Goal: Obtain resource: Download file/media

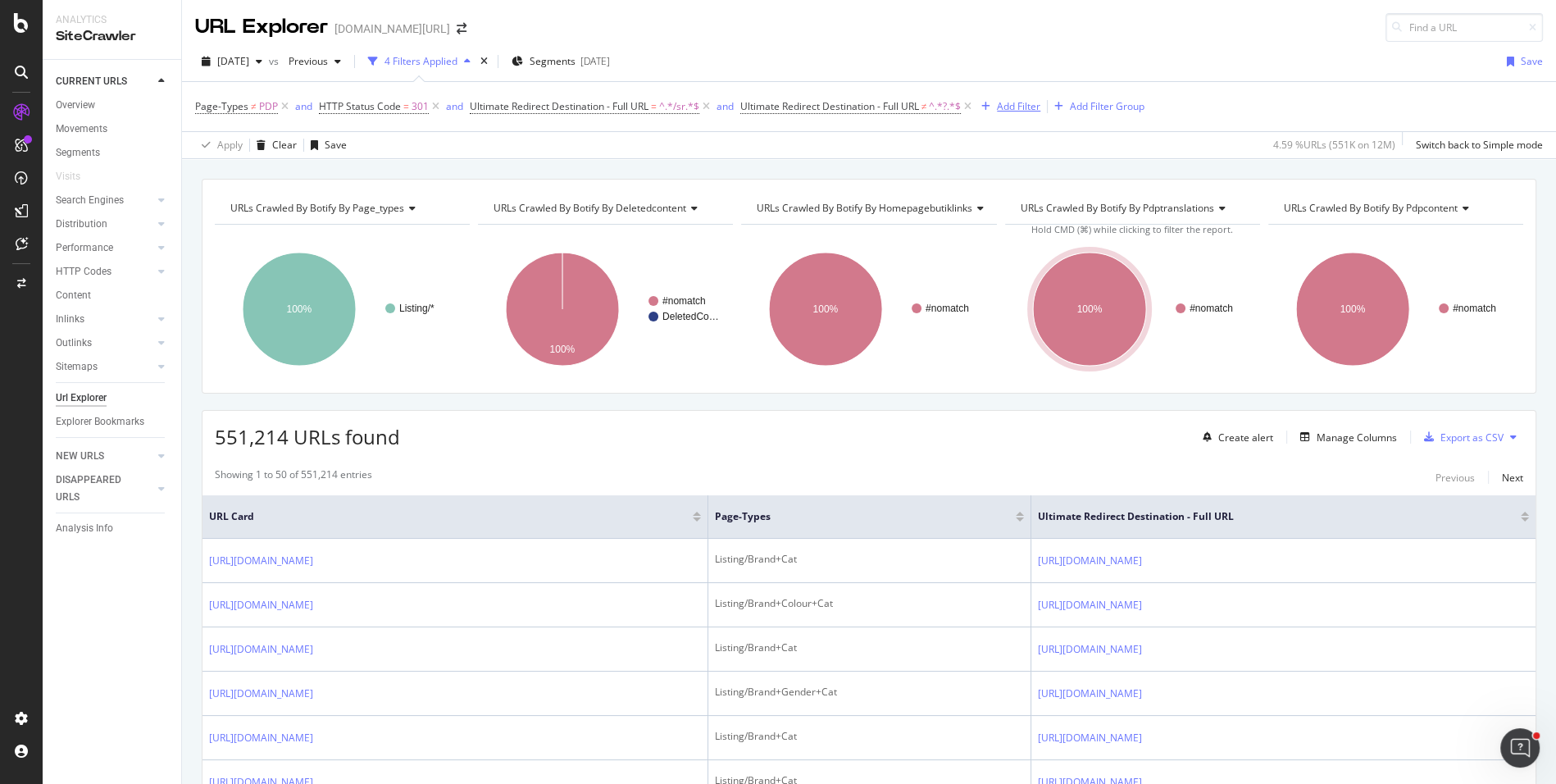
click at [1011, 111] on div "Add Filter" at bounding box center [1019, 106] width 43 height 14
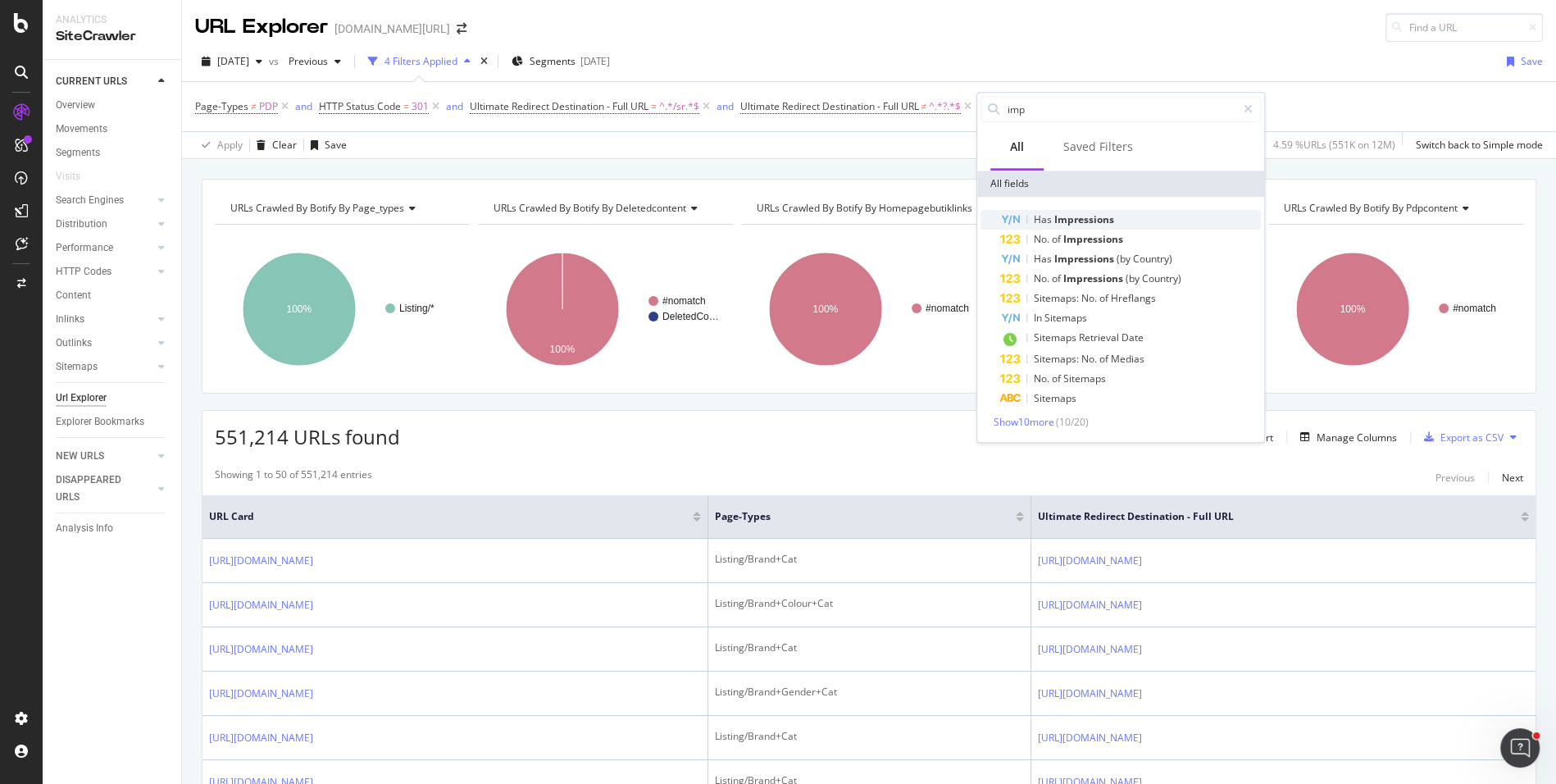
type input "imp"
click at [1025, 214] on div "Has Impressions" at bounding box center [1131, 220] width 261 height 20
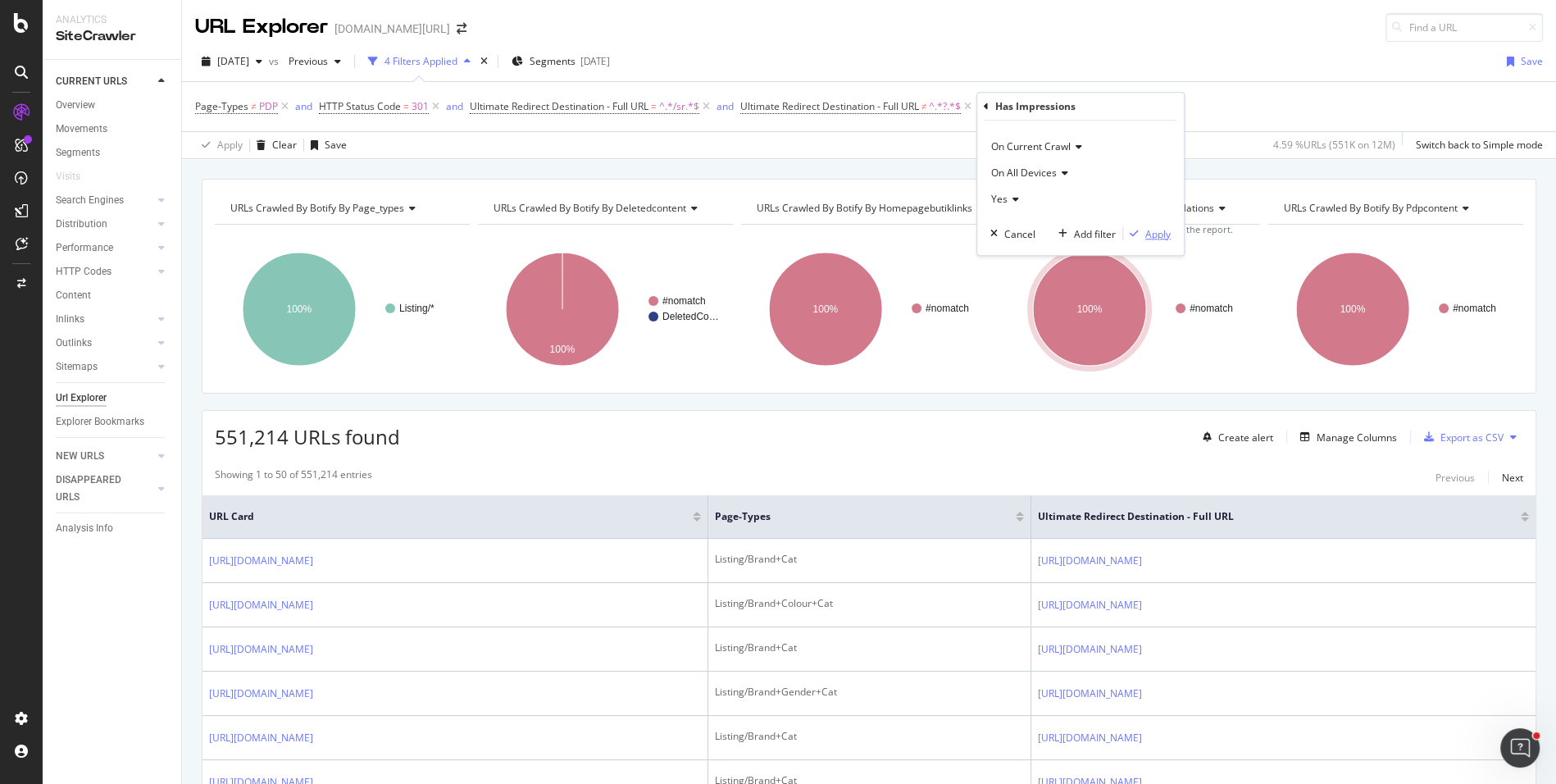
click at [1134, 230] on icon "button" at bounding box center [1134, 234] width 9 height 10
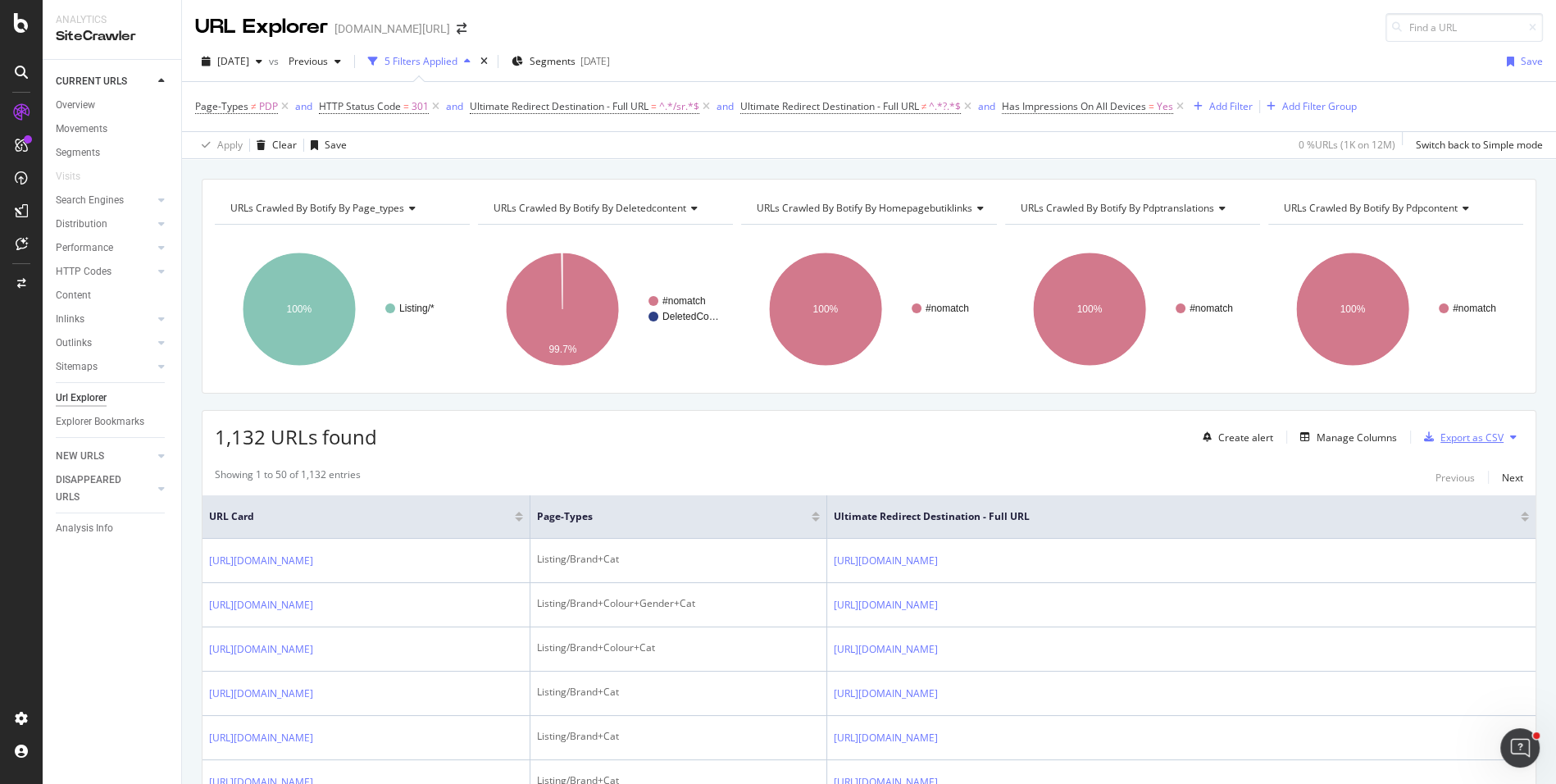
click at [1452, 433] on div "Export as CSV" at bounding box center [1472, 437] width 63 height 14
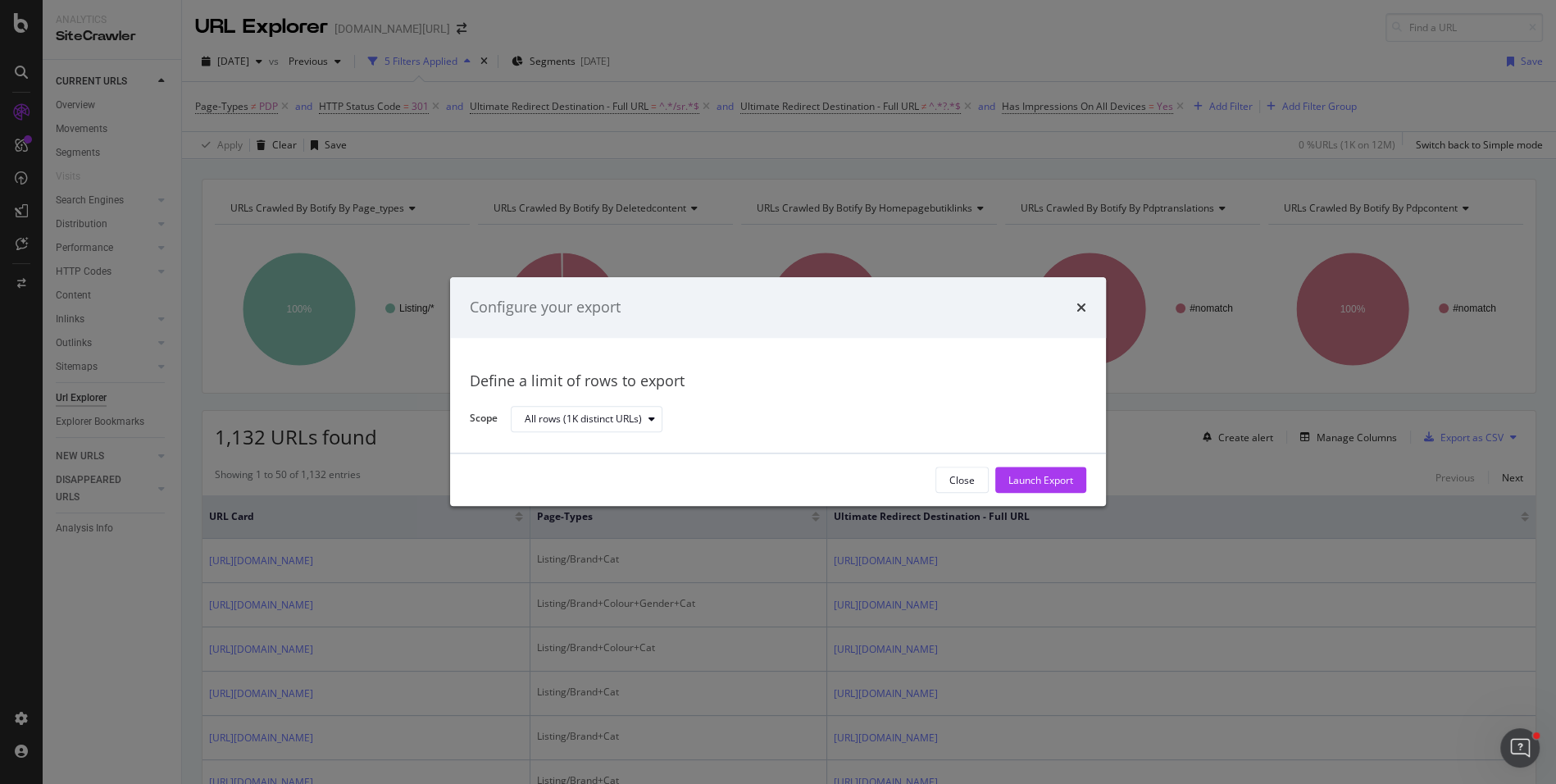
click at [1024, 464] on div "Close Launch Export" at bounding box center [778, 480] width 656 height 52
click at [1024, 478] on div "Launch Export" at bounding box center [1041, 480] width 65 height 14
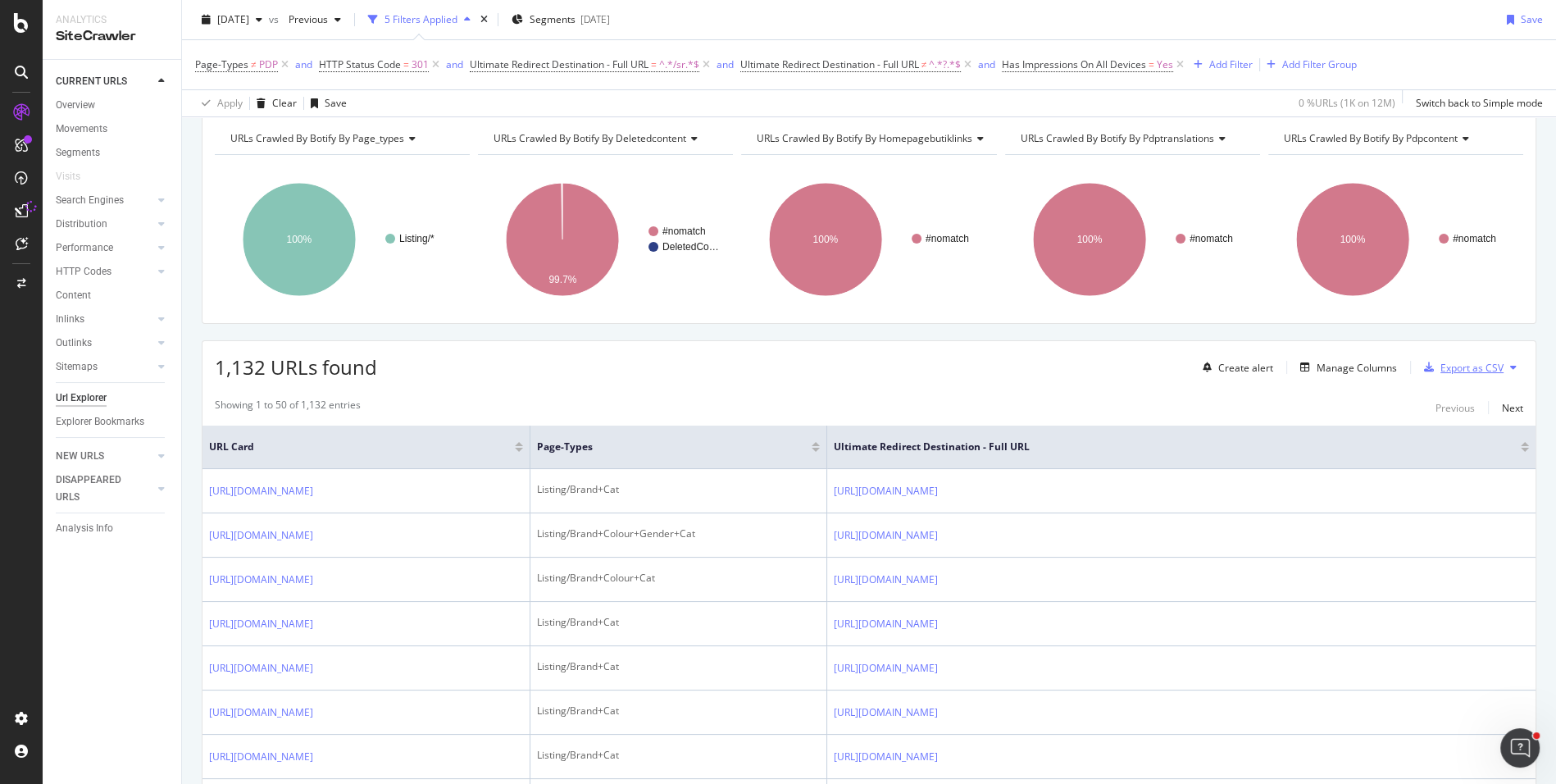
scroll to position [36, 0]
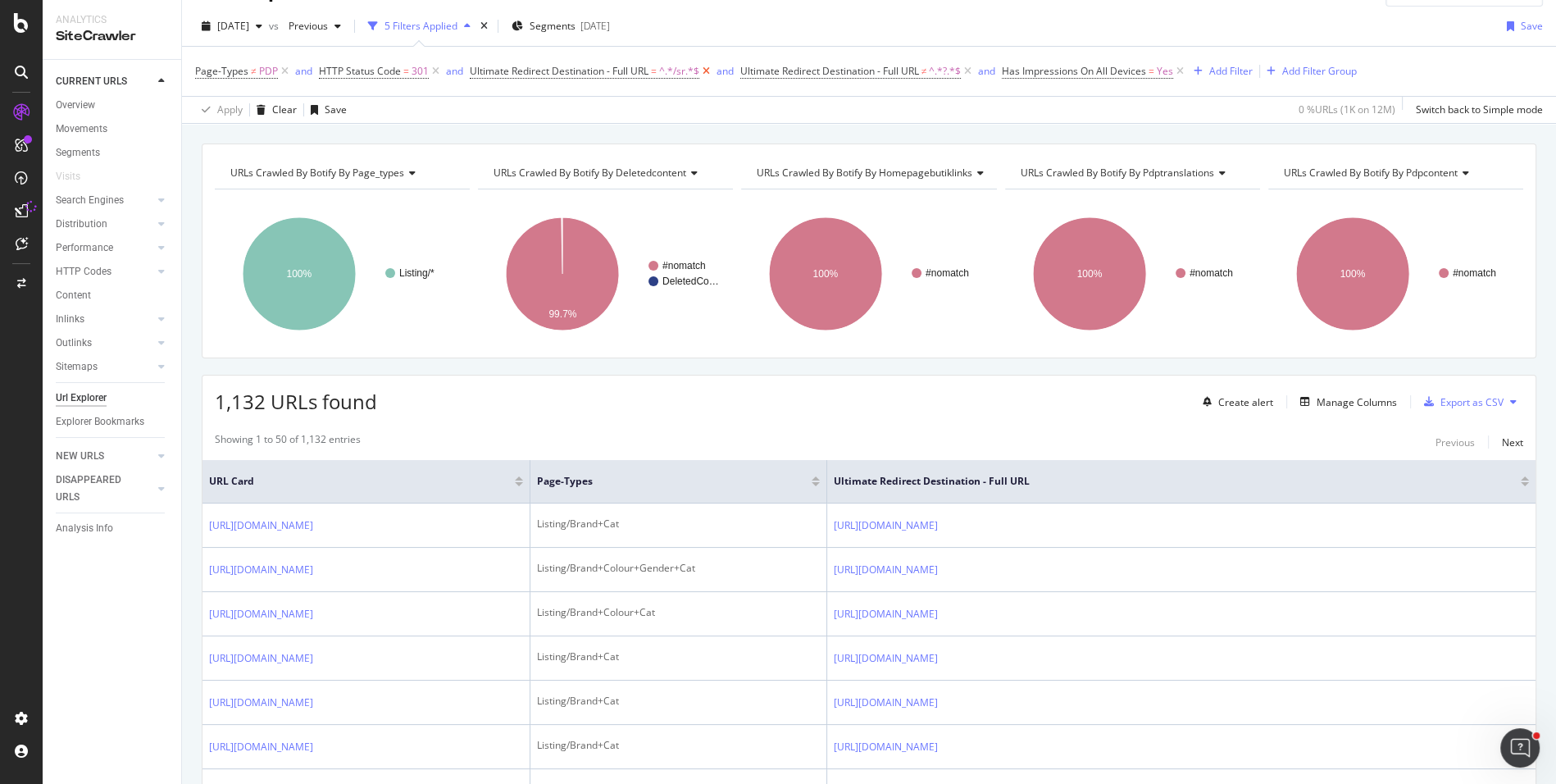
click at [703, 75] on icon at bounding box center [706, 71] width 14 height 17
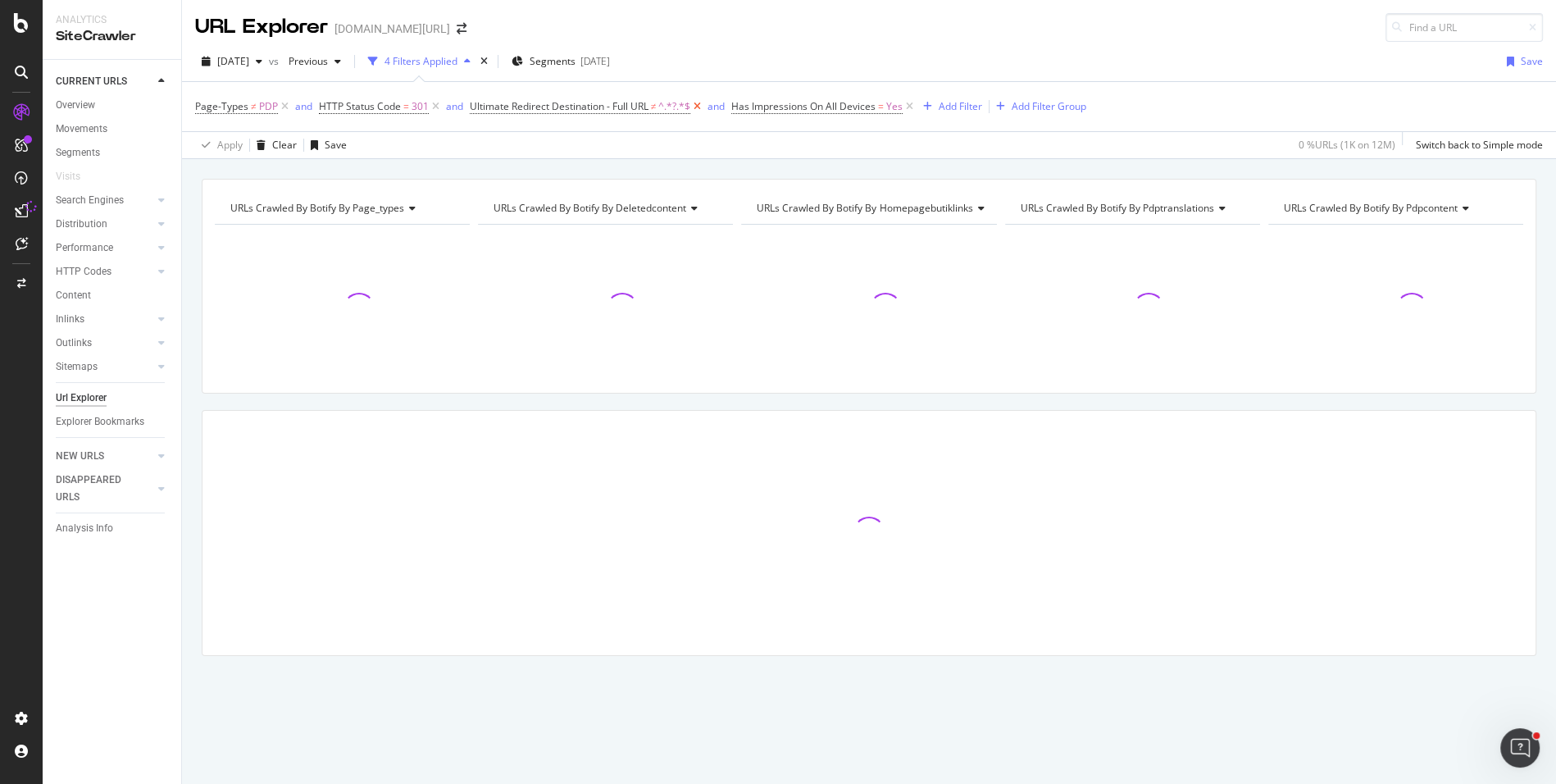
click at [696, 104] on icon at bounding box center [697, 107] width 14 height 17
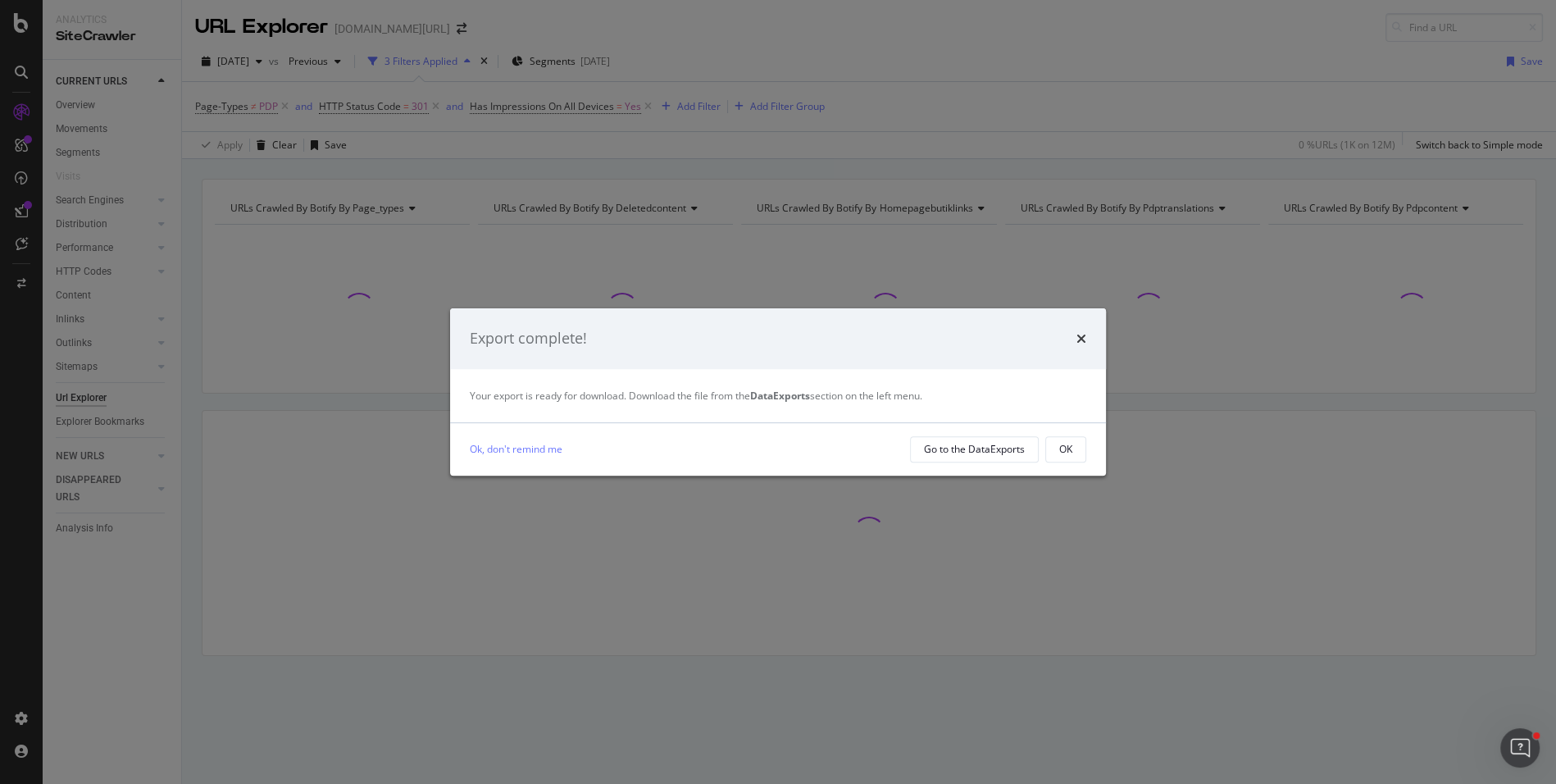
click at [450, 210] on div "Export complete! Your export is ready for download. Download the file from the …" at bounding box center [778, 392] width 1556 height 784
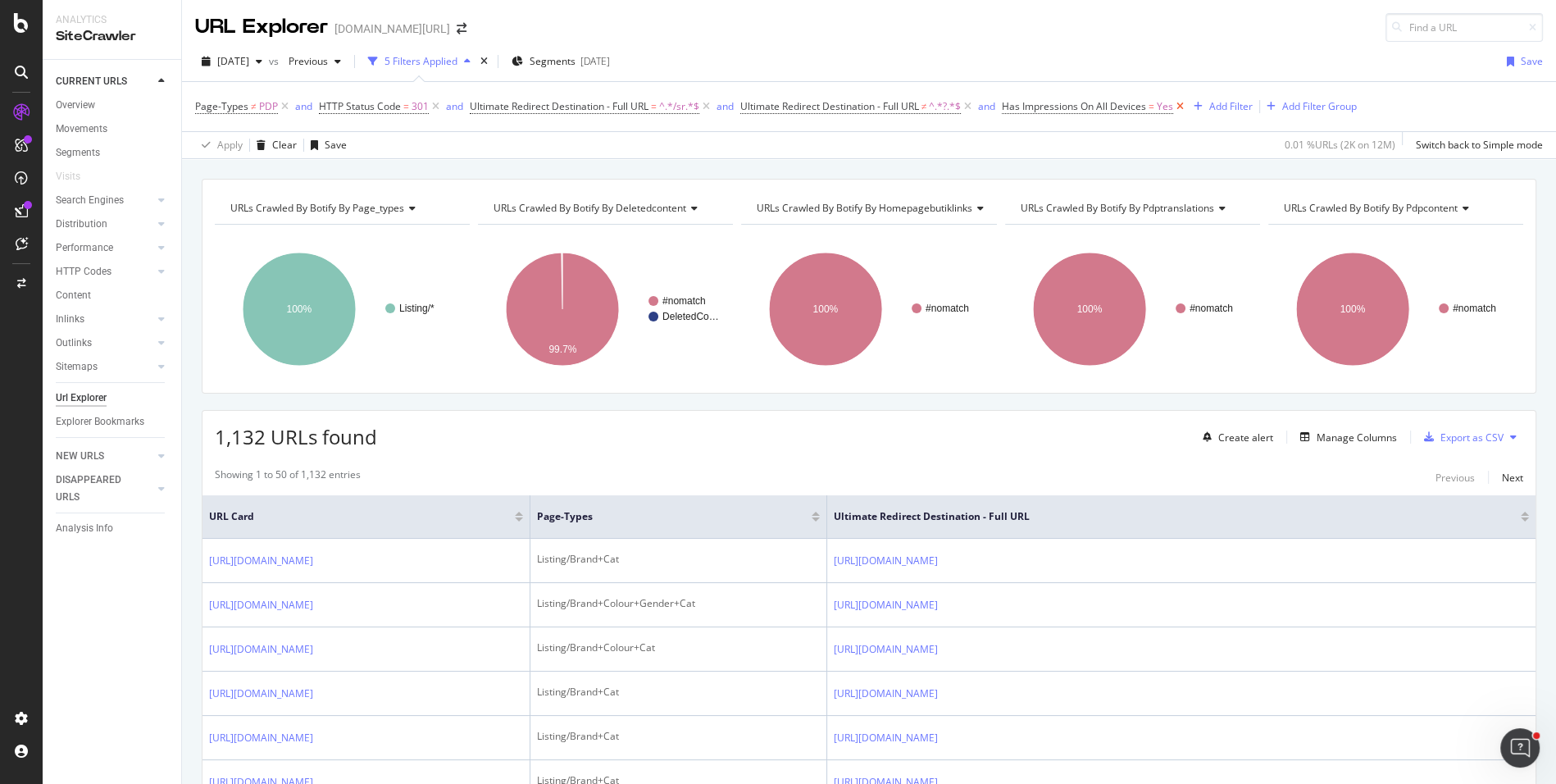
click at [1182, 109] on icon at bounding box center [1180, 107] width 14 height 17
click at [1005, 109] on div "Add Filter" at bounding box center [1019, 106] width 43 height 14
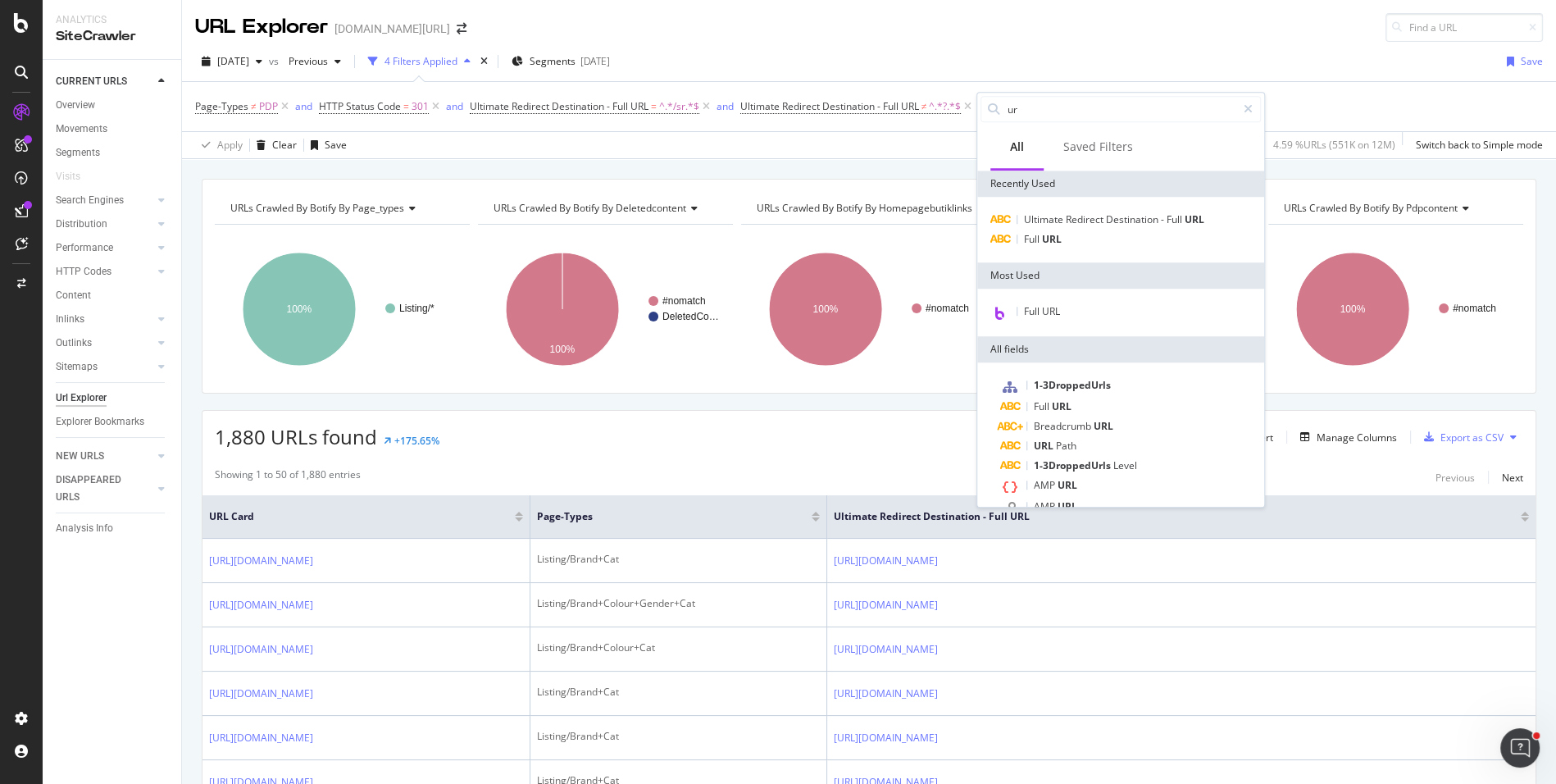
type input "u"
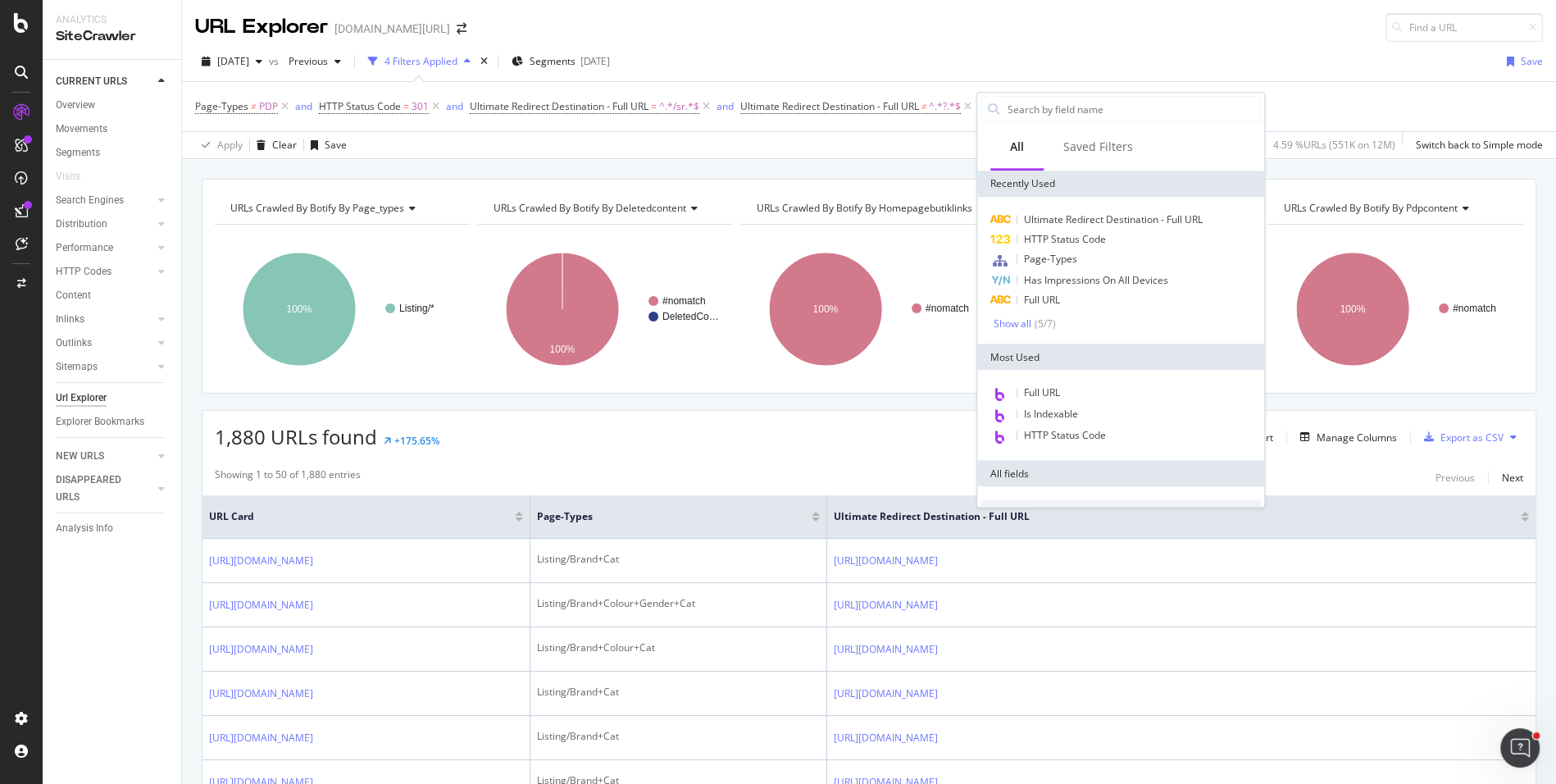
click at [807, 162] on div "URLs Crawled By Botify By page_types Chart (by Value) Table Expand Export as CS…" at bounding box center [870, 178] width 1374 height 39
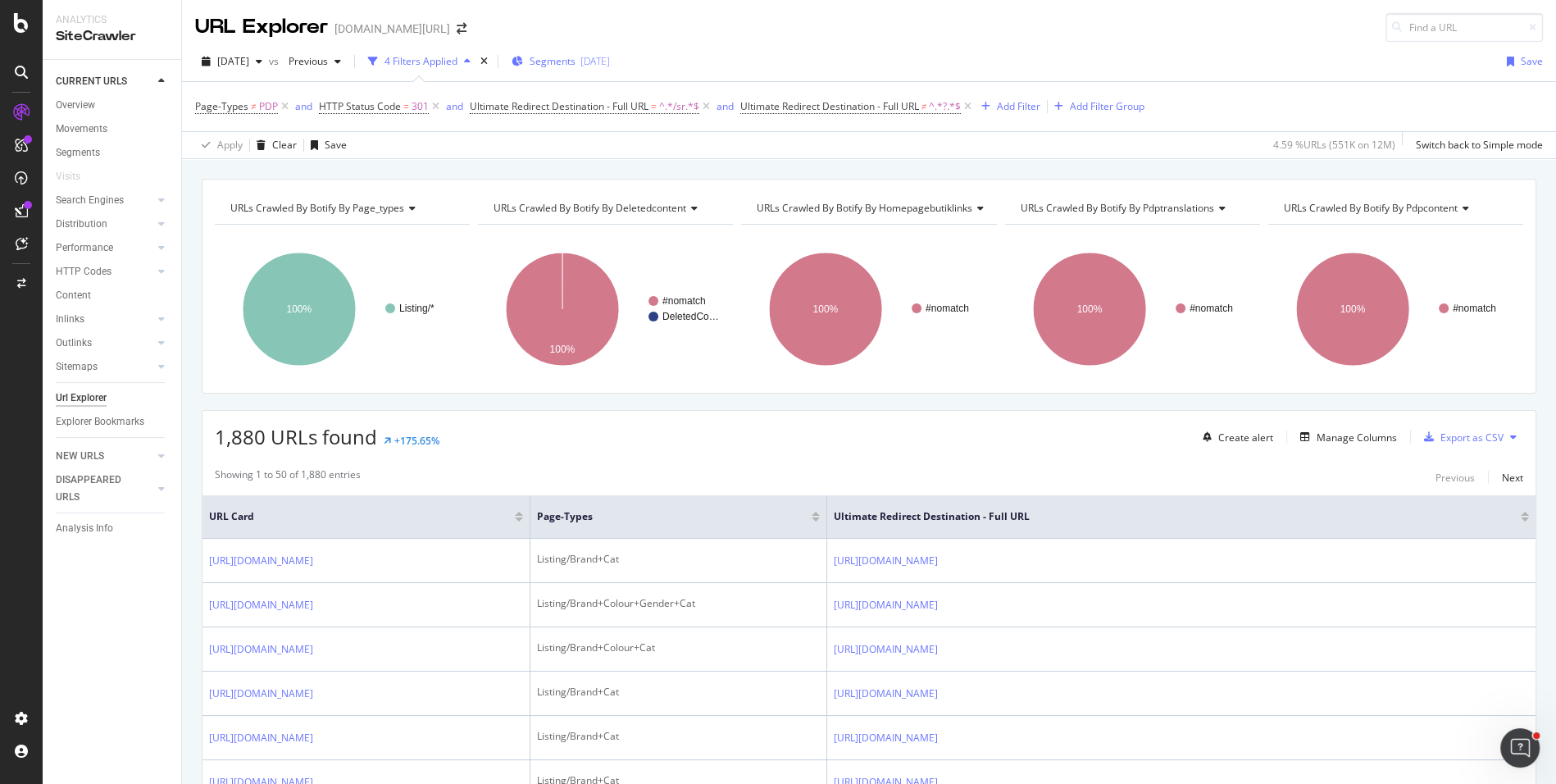
click at [575, 64] on span "Segments" at bounding box center [552, 60] width 46 height 14
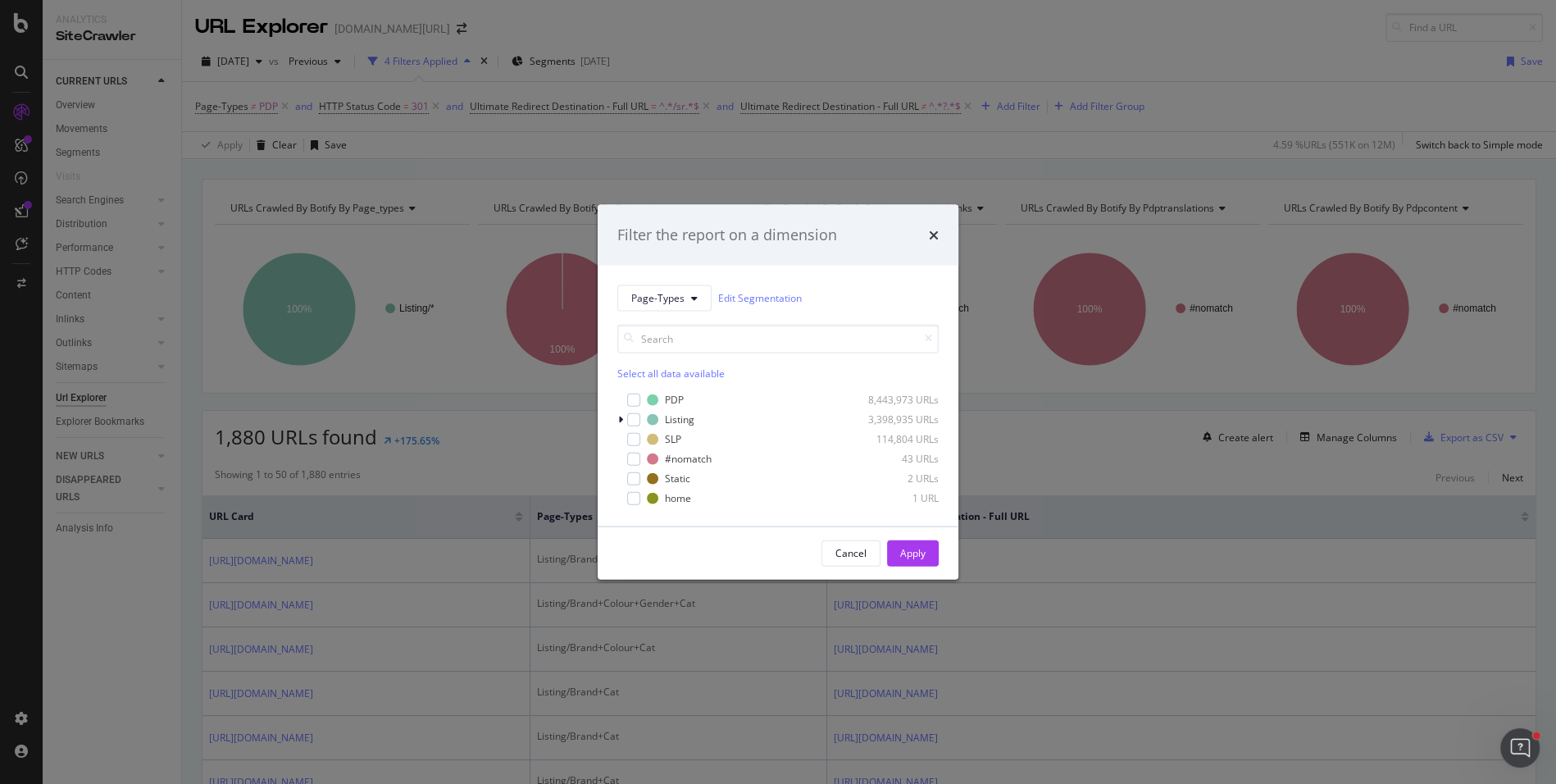
click at [941, 147] on div "Filter the report on a dimension Page-Types Edit Segmentation Select all data a…" at bounding box center [778, 392] width 1556 height 784
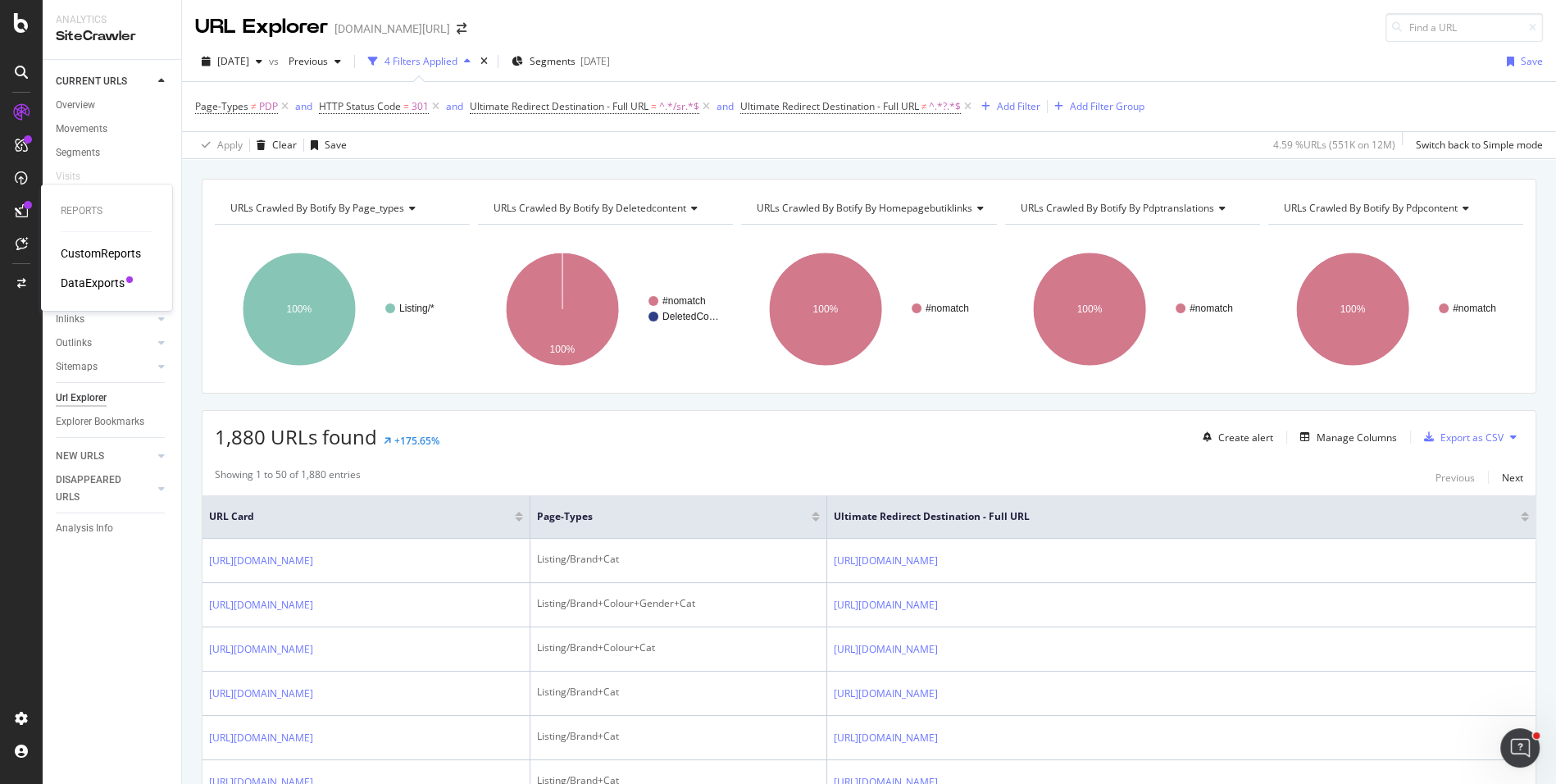
click at [88, 281] on div "DataExports" at bounding box center [92, 283] width 64 height 17
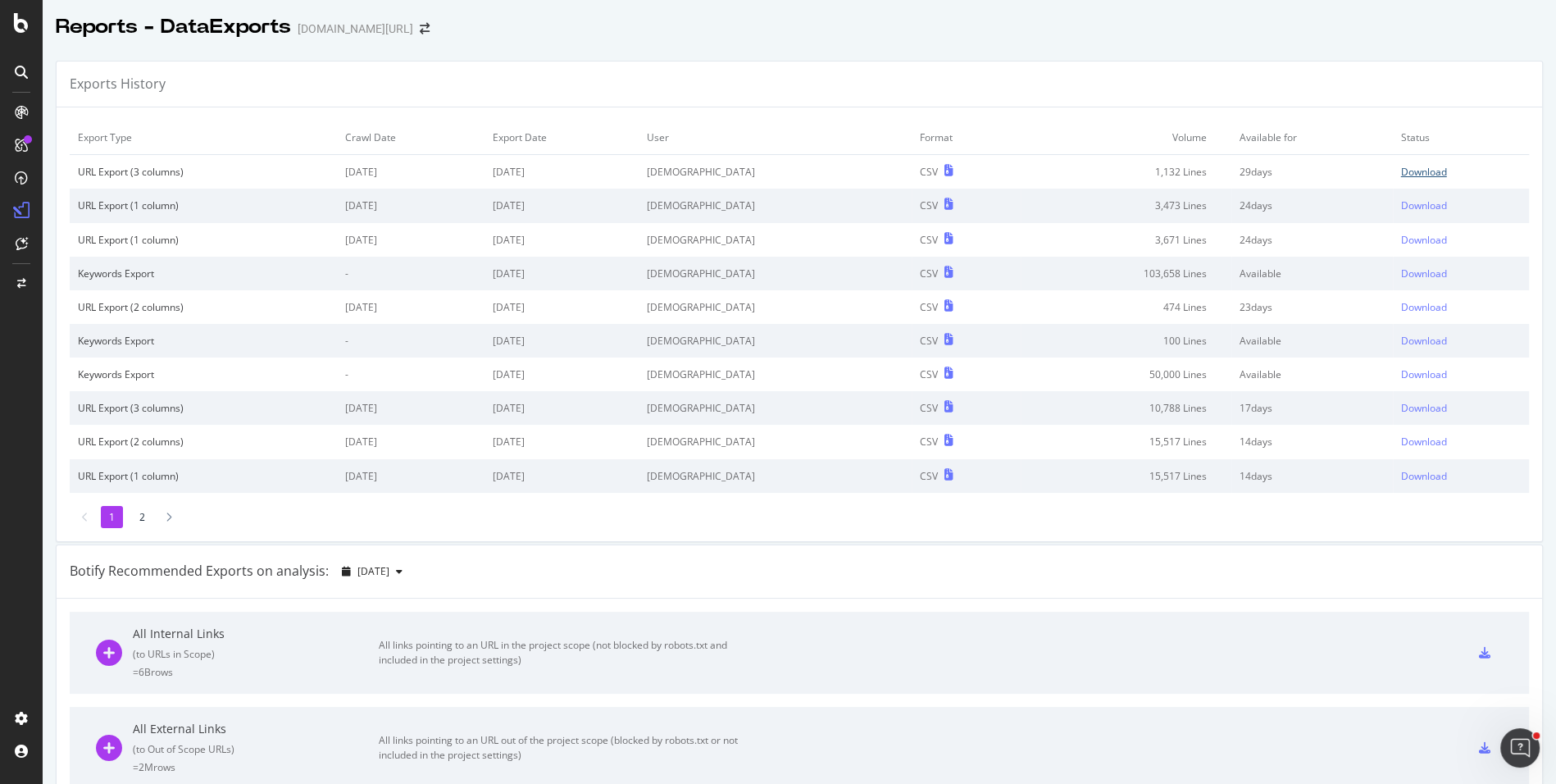
click at [1404, 169] on div "Download" at bounding box center [1423, 172] width 46 height 14
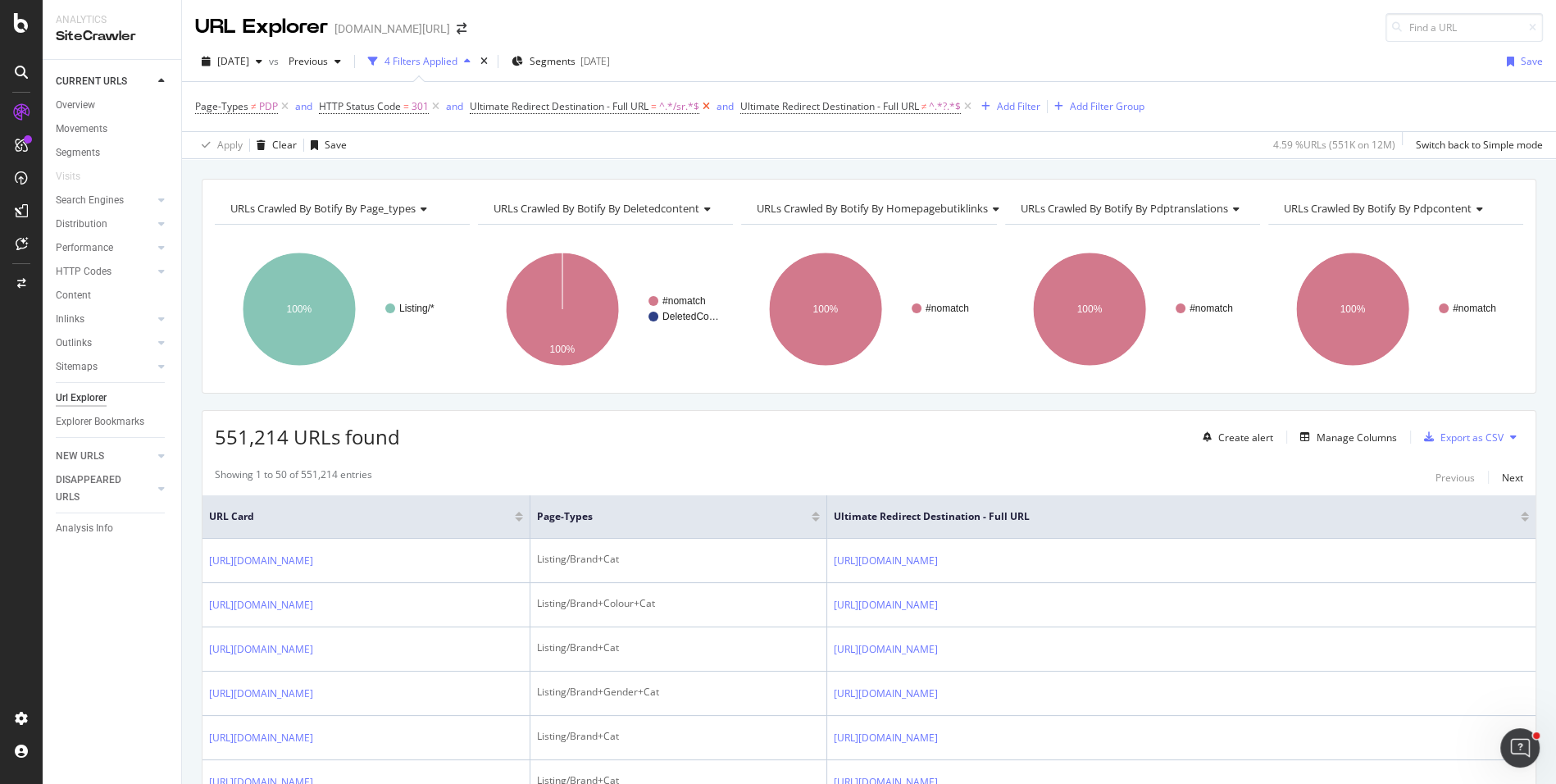
click at [709, 110] on icon at bounding box center [706, 107] width 14 height 17
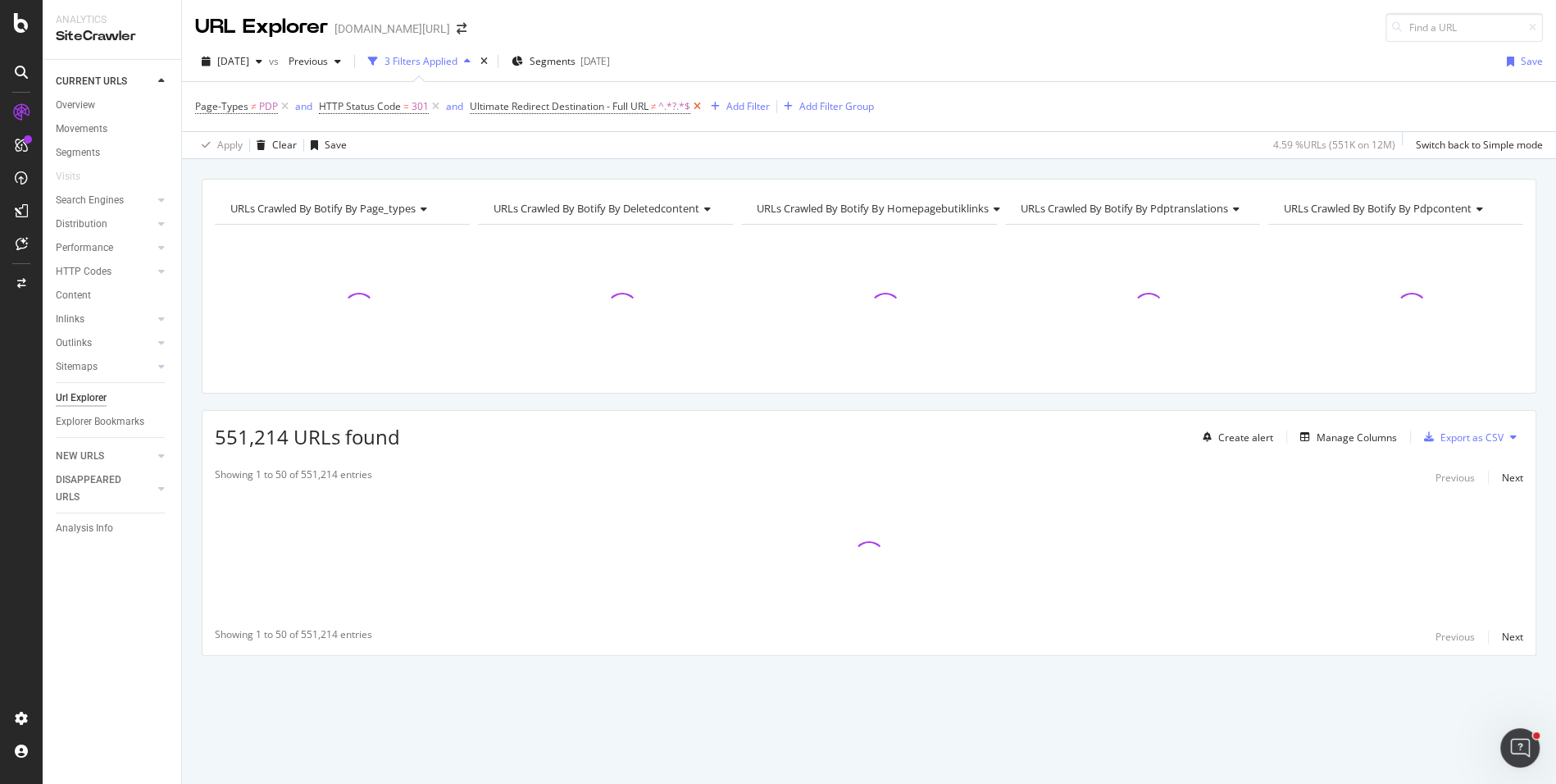
click at [701, 109] on icon at bounding box center [697, 107] width 14 height 17
click at [575, 63] on span "Segments" at bounding box center [552, 60] width 46 height 14
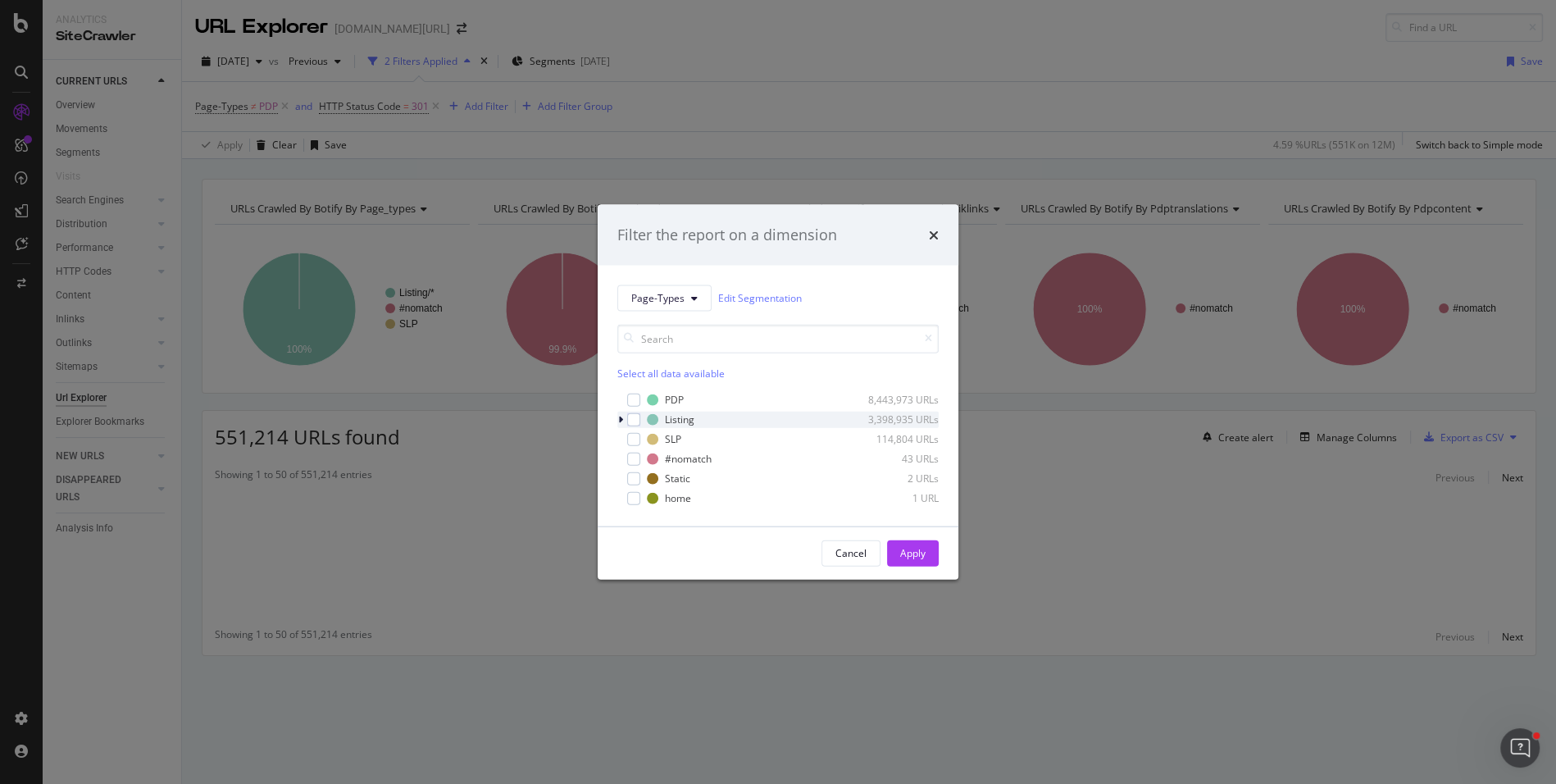
click at [618, 418] on icon "modal" at bounding box center [621, 419] width 5 height 10
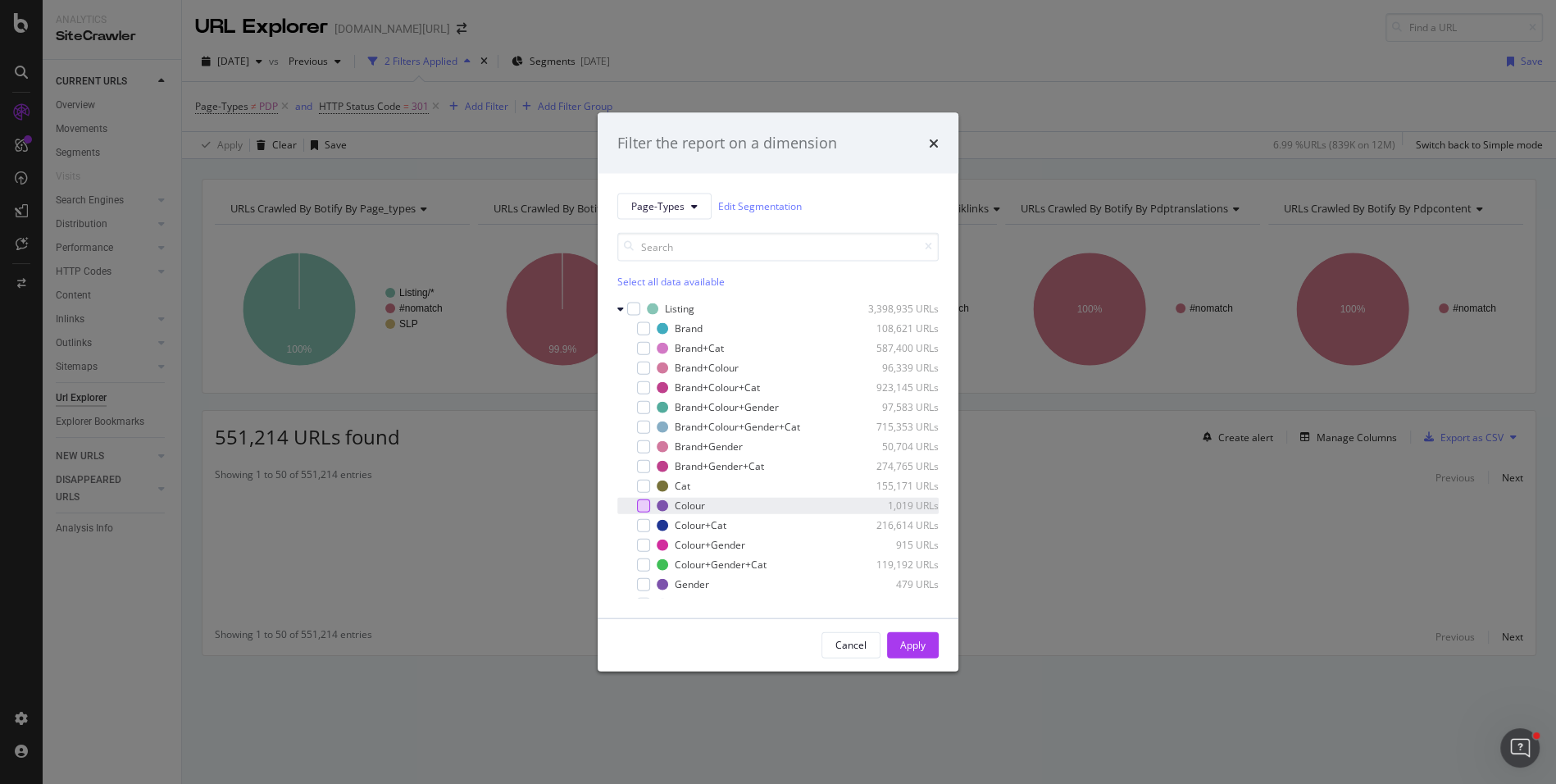
scroll to position [22, 0]
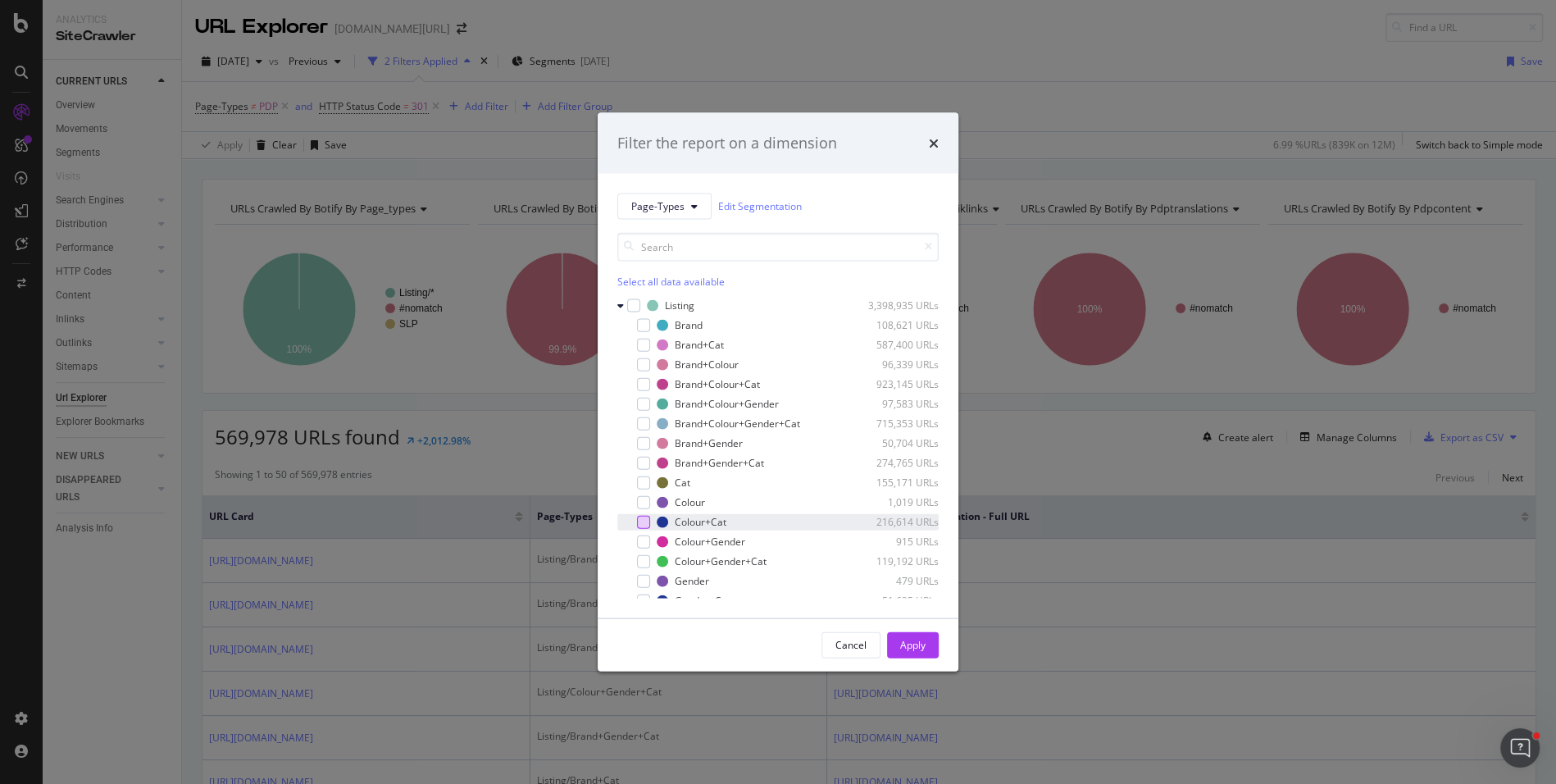
click at [647, 518] on div "modal" at bounding box center [643, 521] width 13 height 13
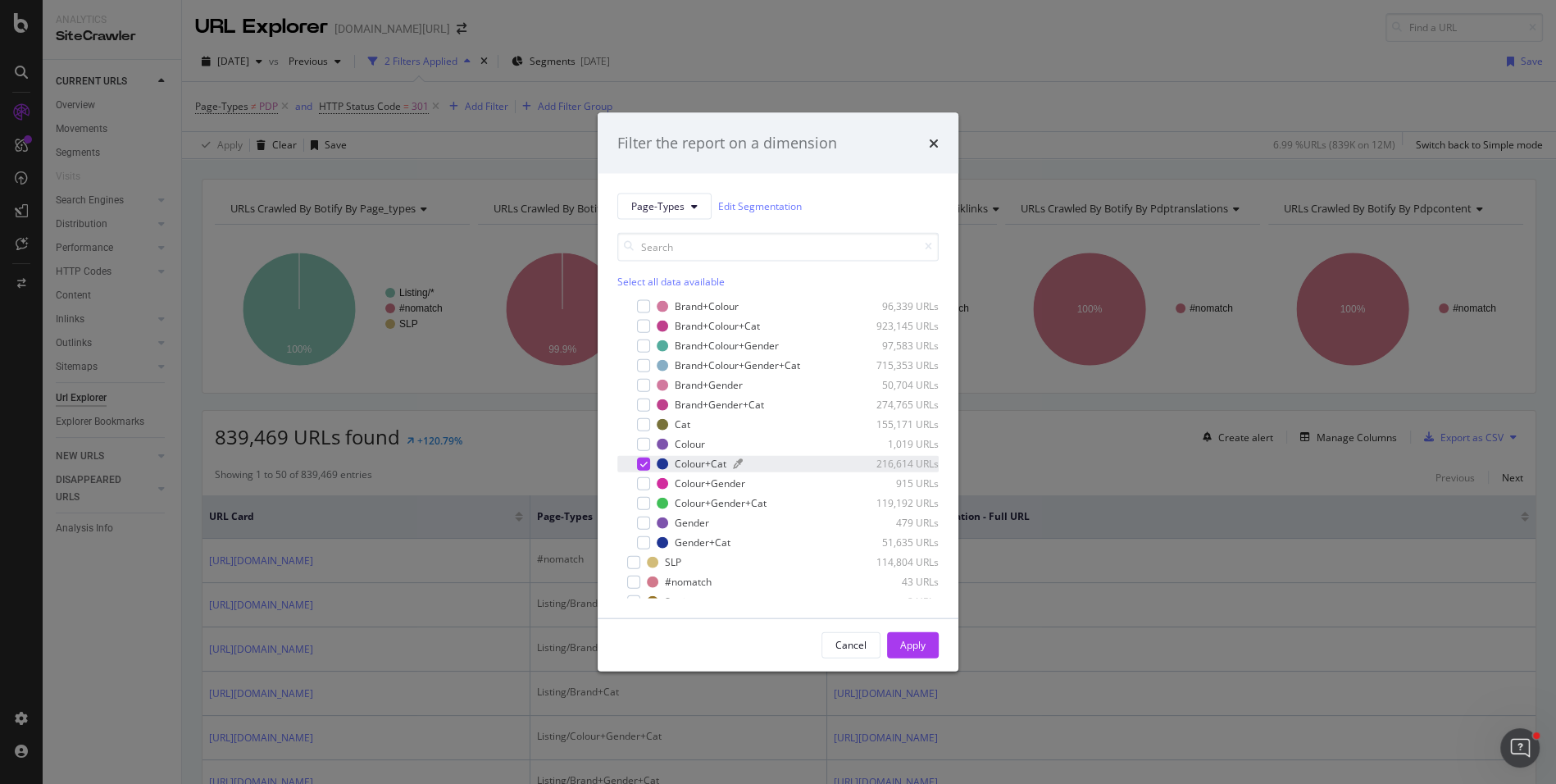
scroll to position [79, 0]
click at [642, 540] on div "modal" at bounding box center [643, 544] width 13 height 13
click at [908, 645] on div "Apply" at bounding box center [913, 644] width 26 height 14
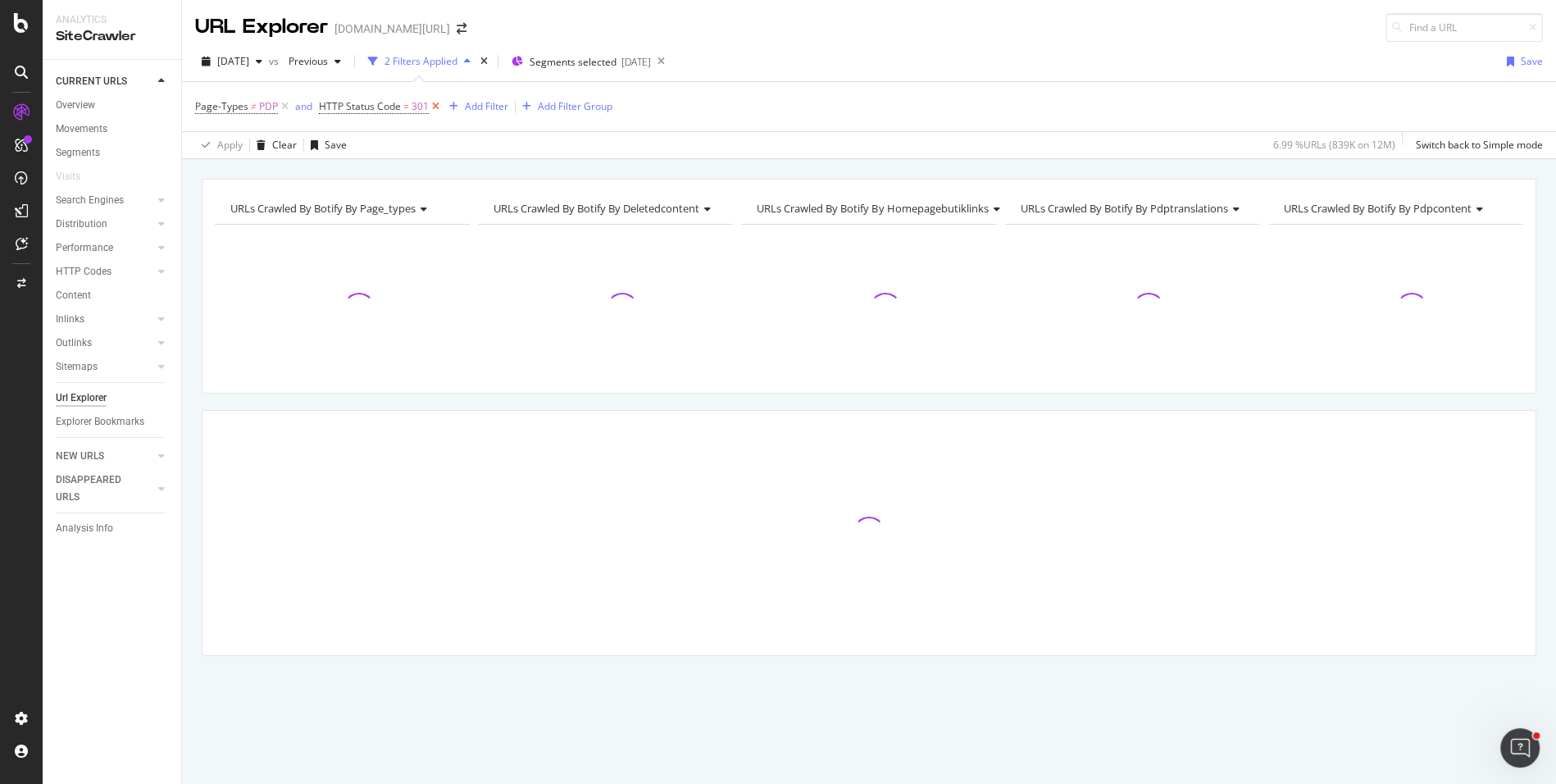
click at [435, 103] on icon at bounding box center [435, 107] width 14 height 17
click at [337, 103] on div "Add Filter" at bounding box center [336, 106] width 43 height 14
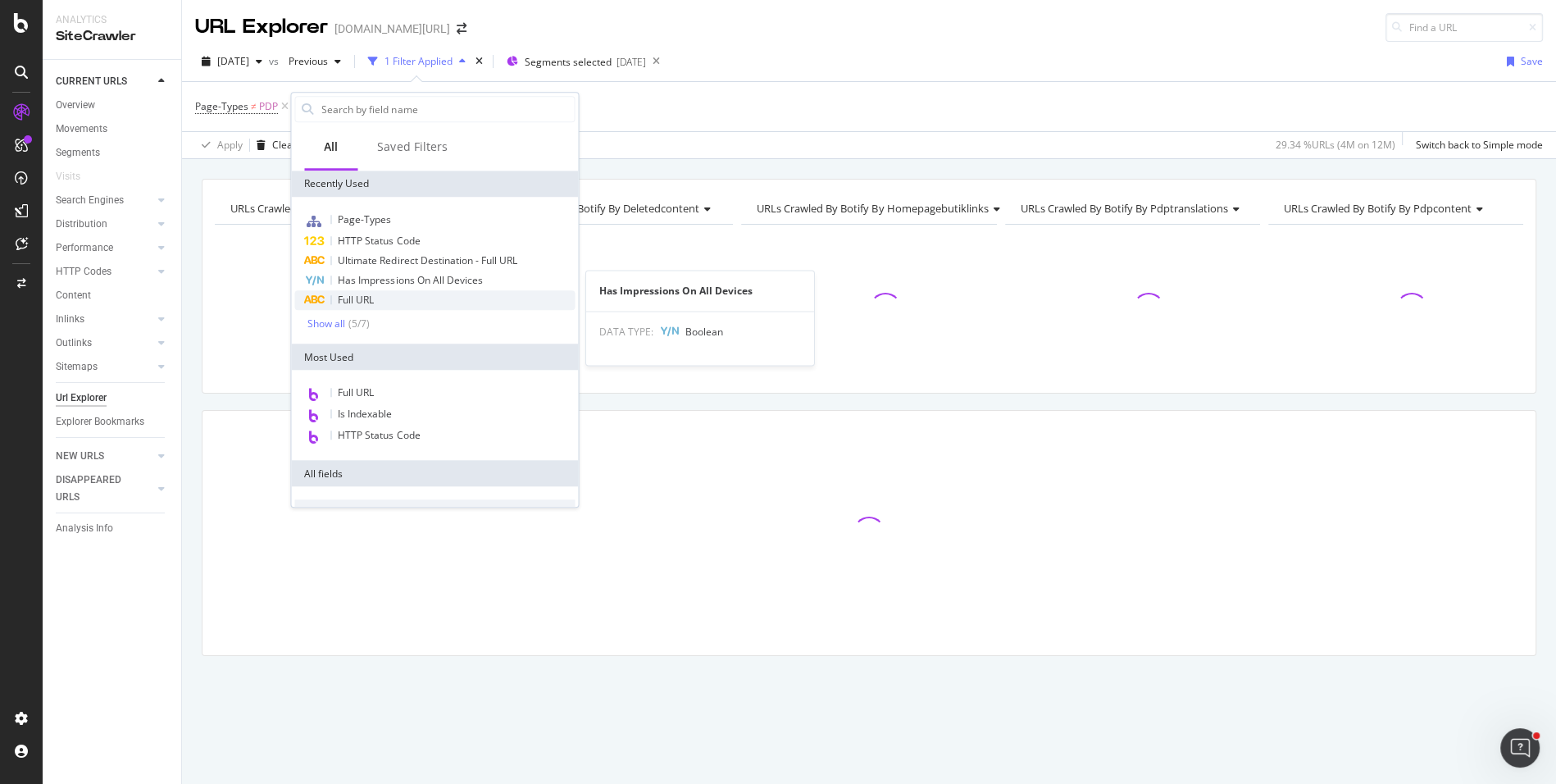
click at [373, 293] on span "Full URL" at bounding box center [356, 299] width 36 height 14
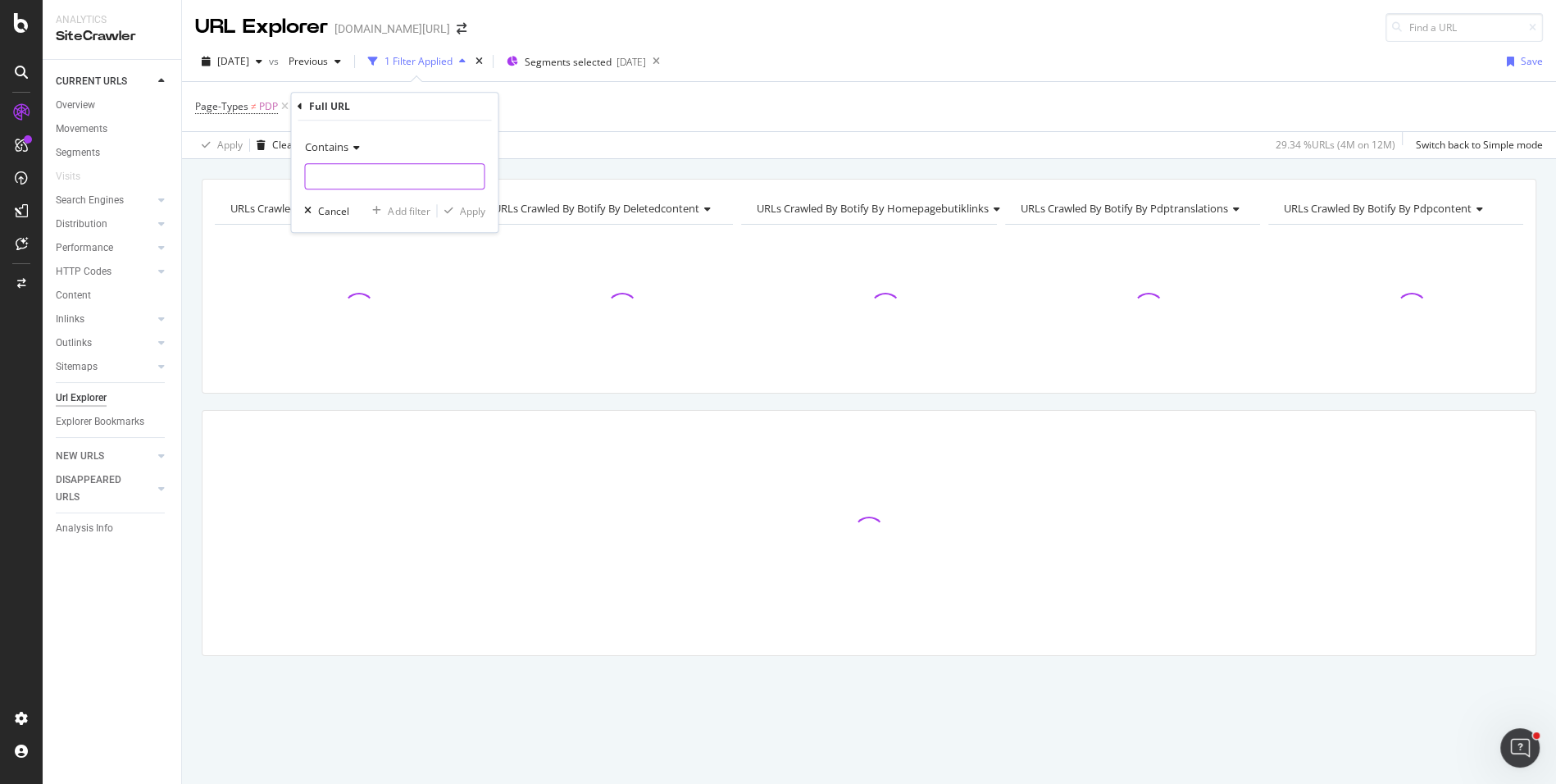
click at [342, 167] on input "text" at bounding box center [395, 177] width 179 height 27
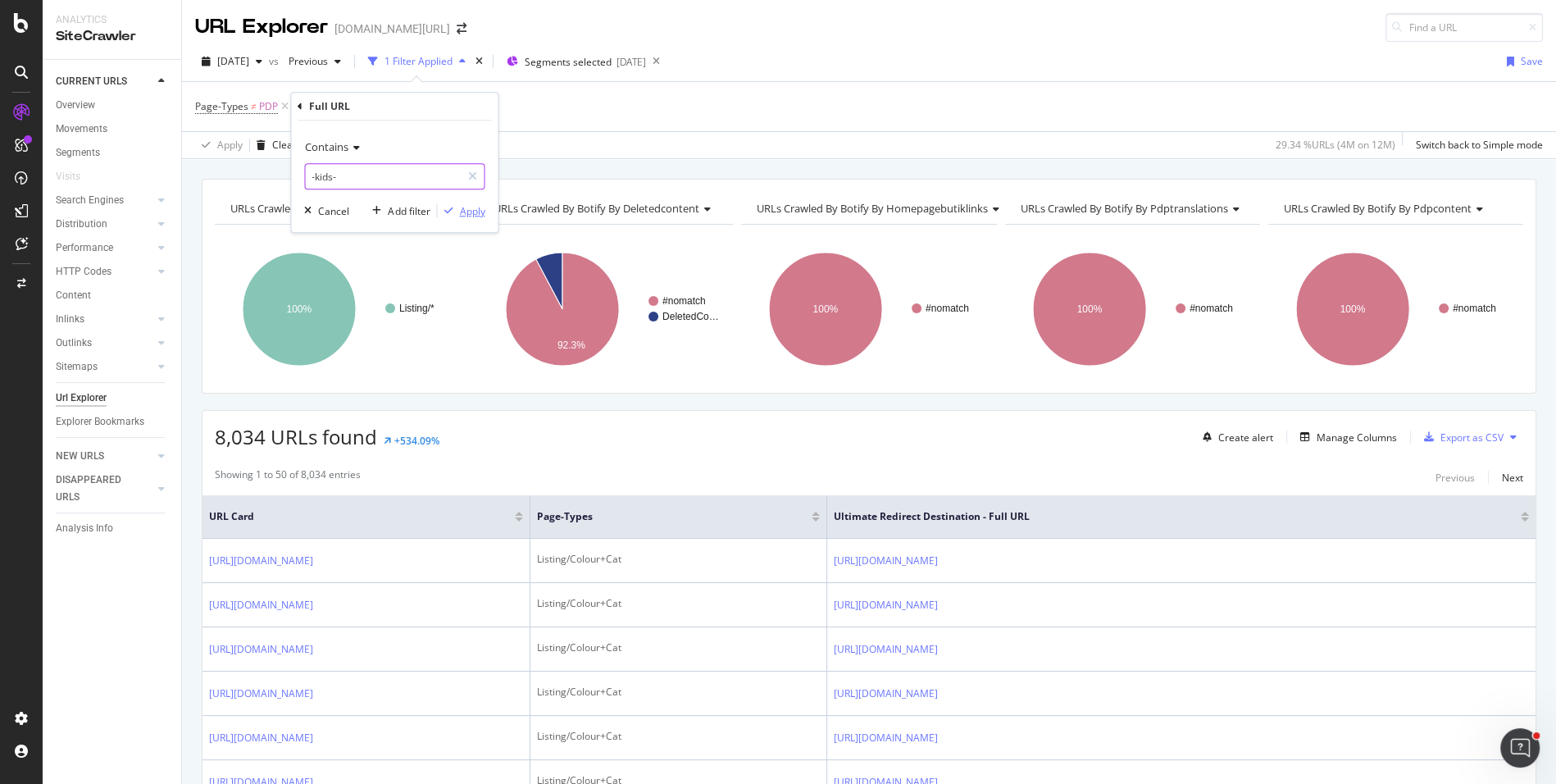
type input "-kids-"
click at [467, 207] on div "Apply" at bounding box center [472, 211] width 26 height 14
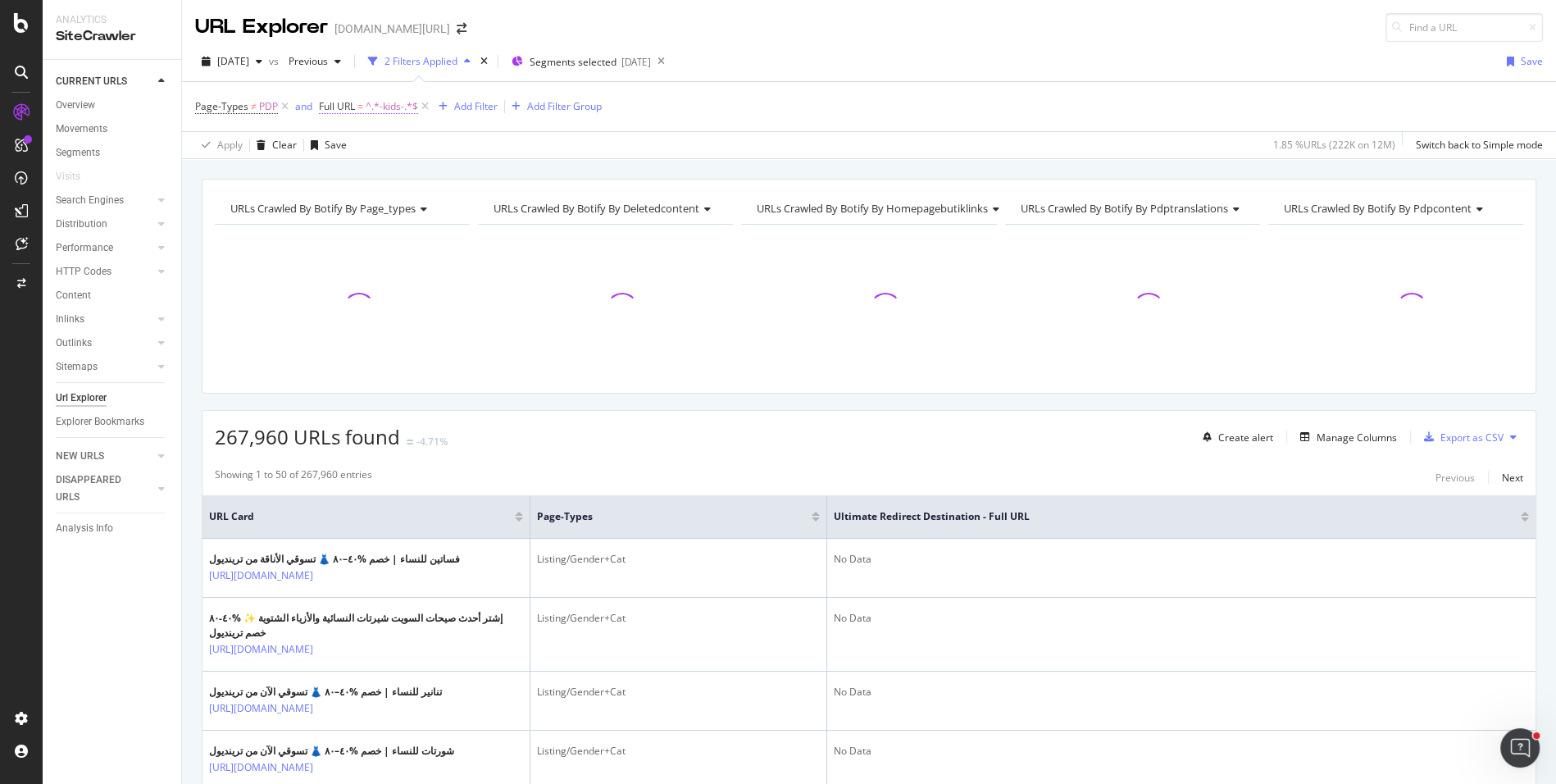
click at [360, 106] on span "=" at bounding box center [360, 106] width 6 height 14
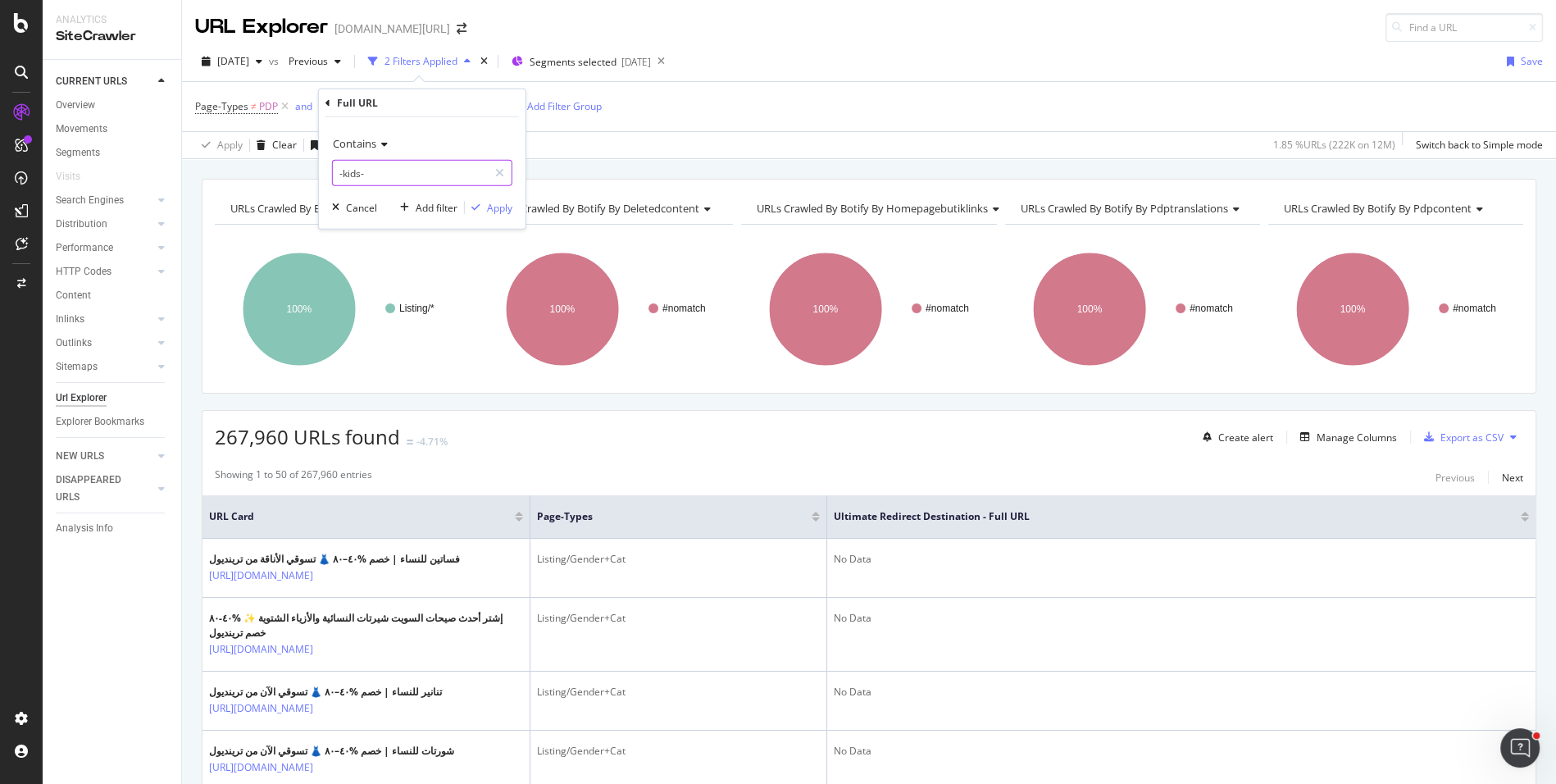
click at [346, 169] on input "-kids-" at bounding box center [410, 173] width 155 height 27
click at [346, 172] on input "-kids-" at bounding box center [410, 173] width 155 height 27
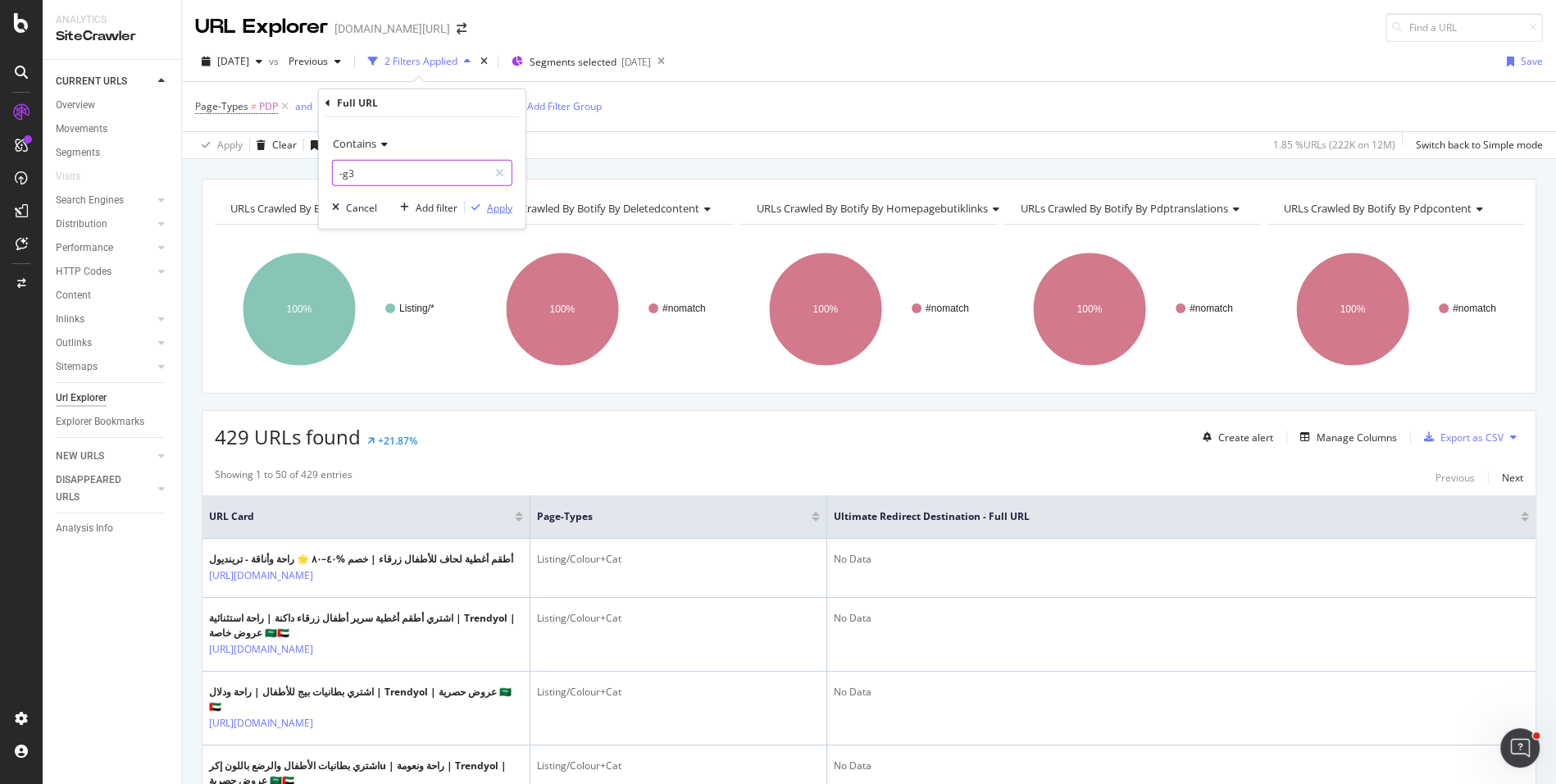
type input "-g3"
click at [492, 203] on div "Apply" at bounding box center [499, 206] width 26 height 14
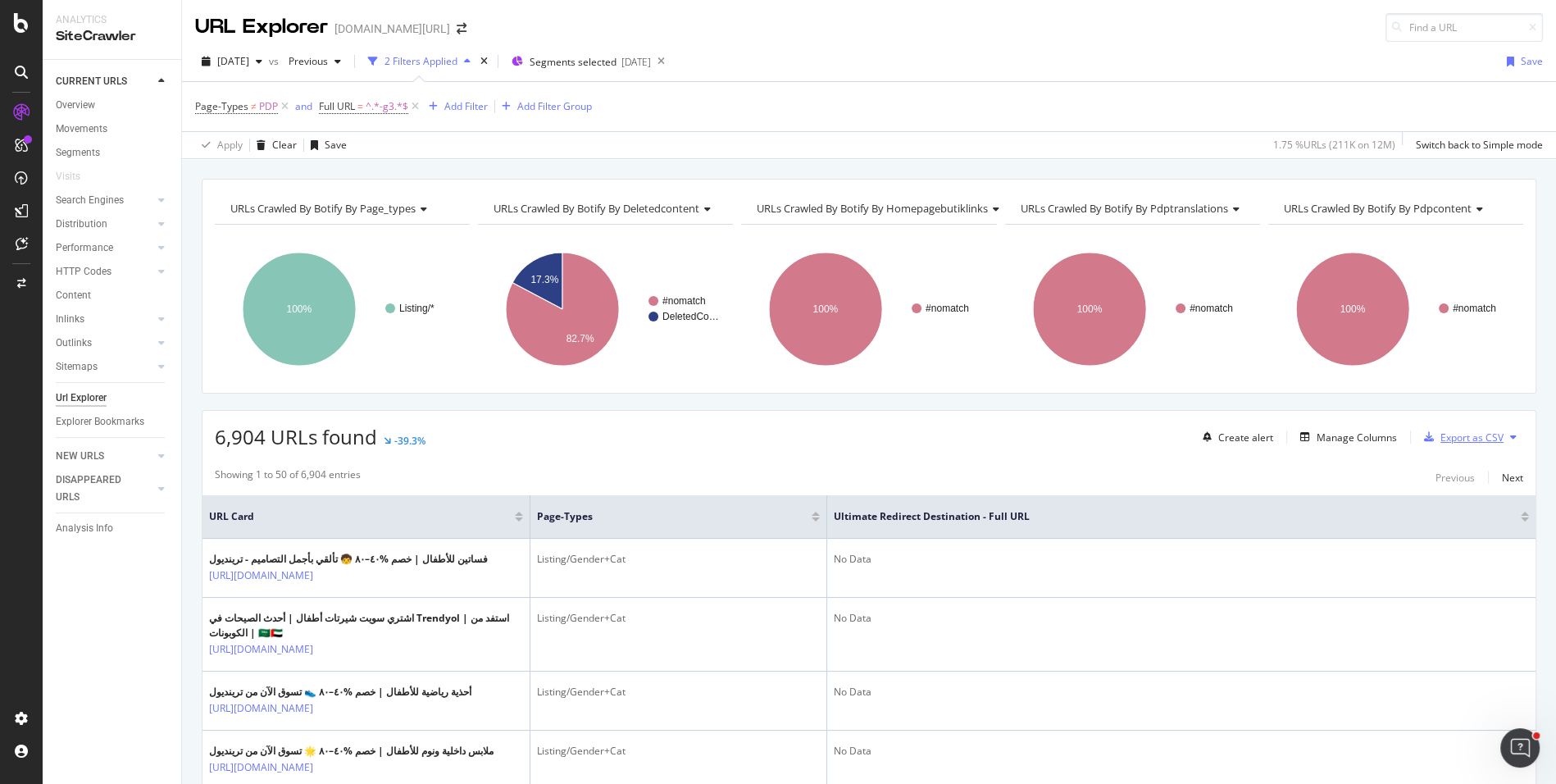
click at [1455, 437] on div "Export as CSV" at bounding box center [1472, 437] width 63 height 14
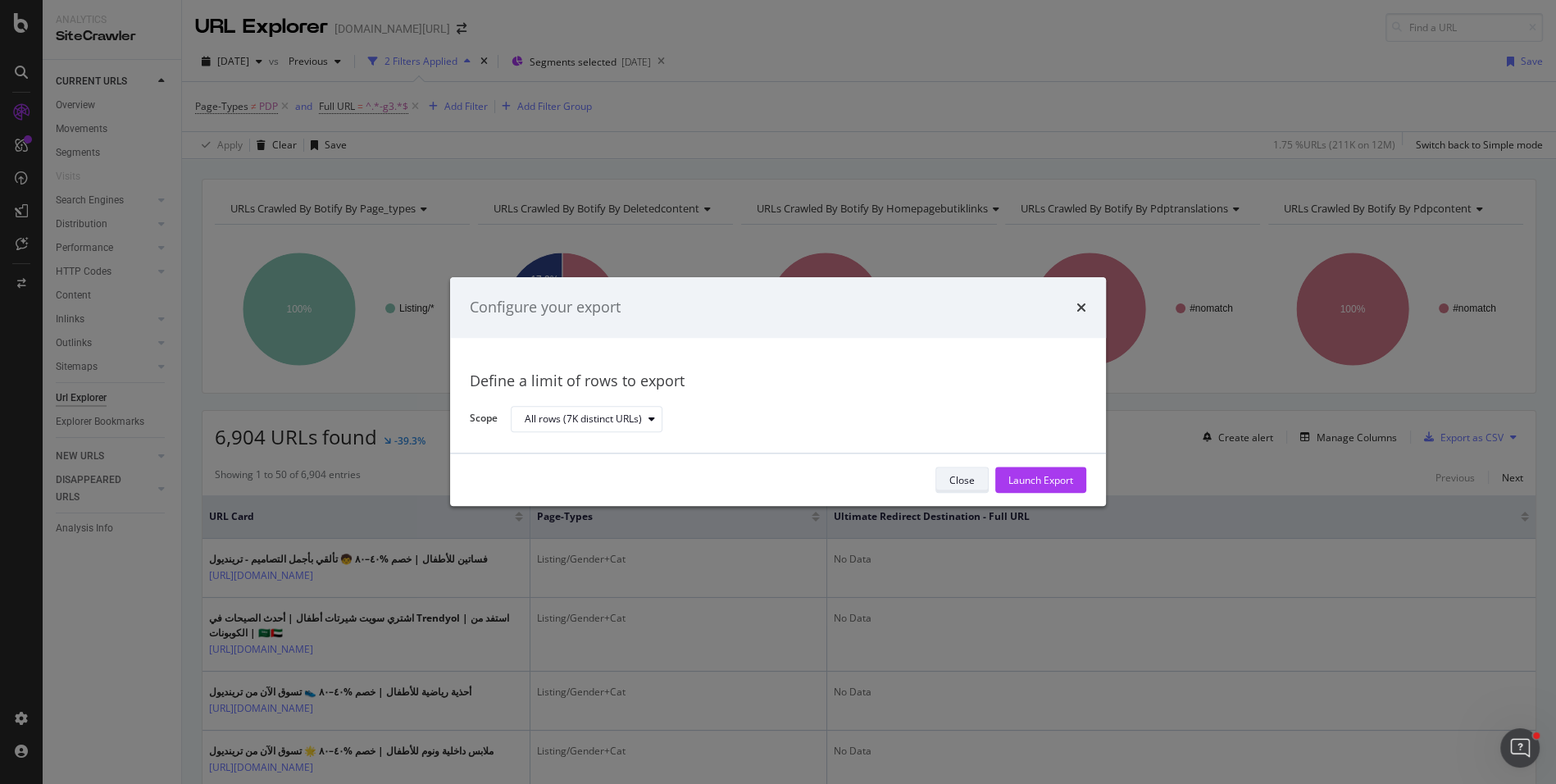
click at [958, 477] on div "Close" at bounding box center [962, 480] width 26 height 14
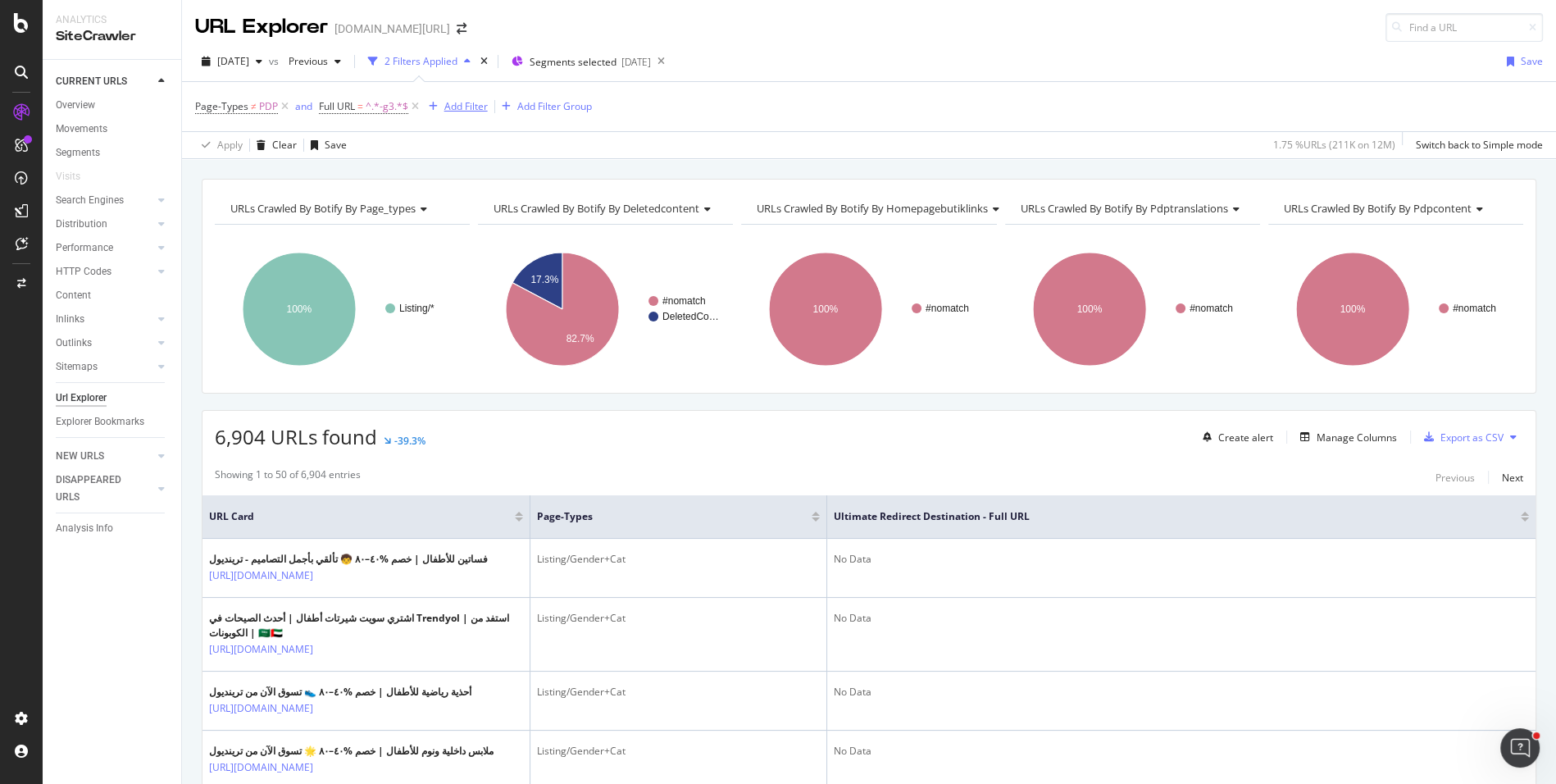
click at [458, 101] on div "Add Filter" at bounding box center [466, 106] width 43 height 14
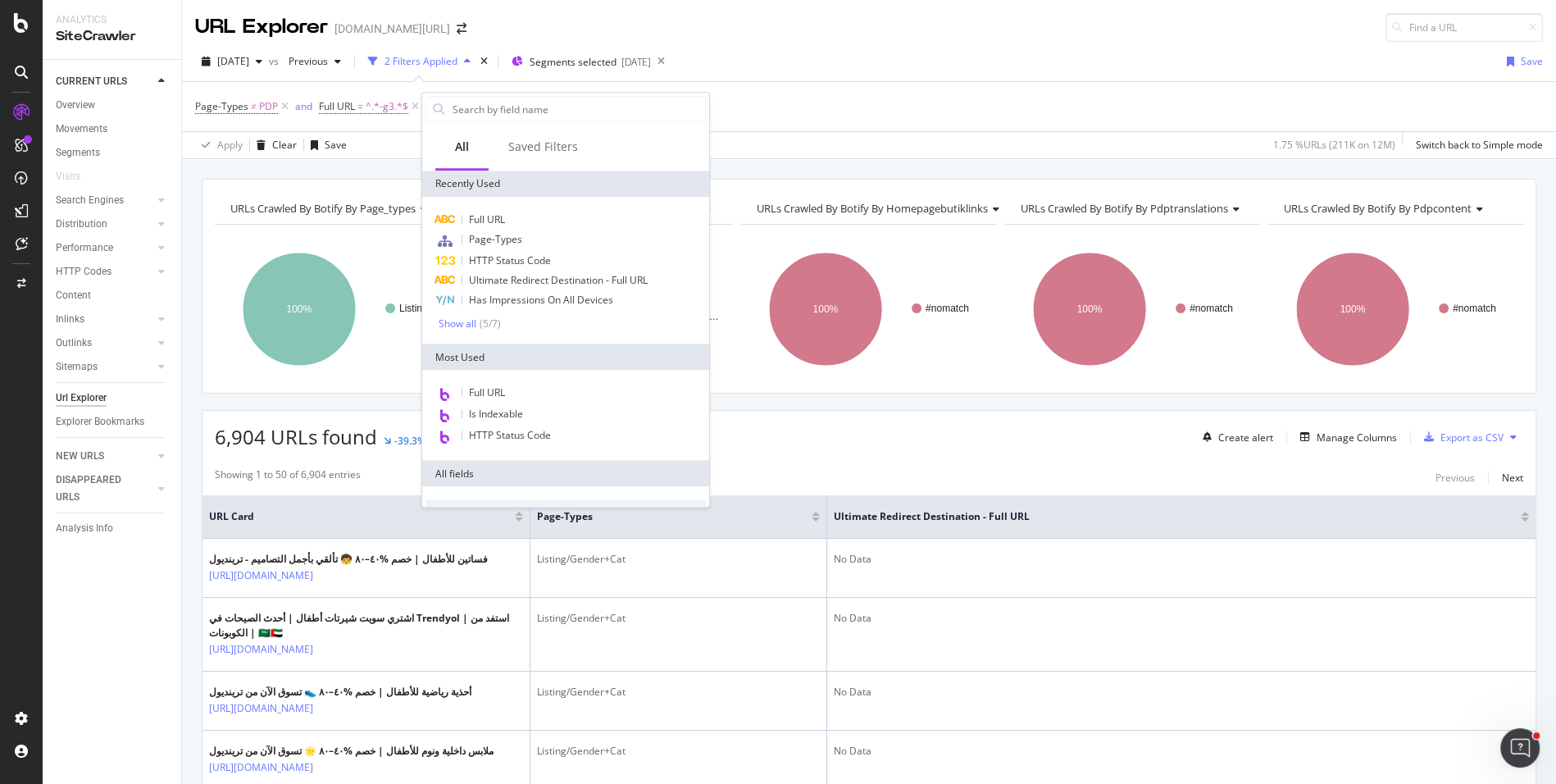
click at [869, 412] on div "6,904 URLs found -39.3% Create alert Manage Columns Export as CSV" at bounding box center [869, 431] width 1333 height 40
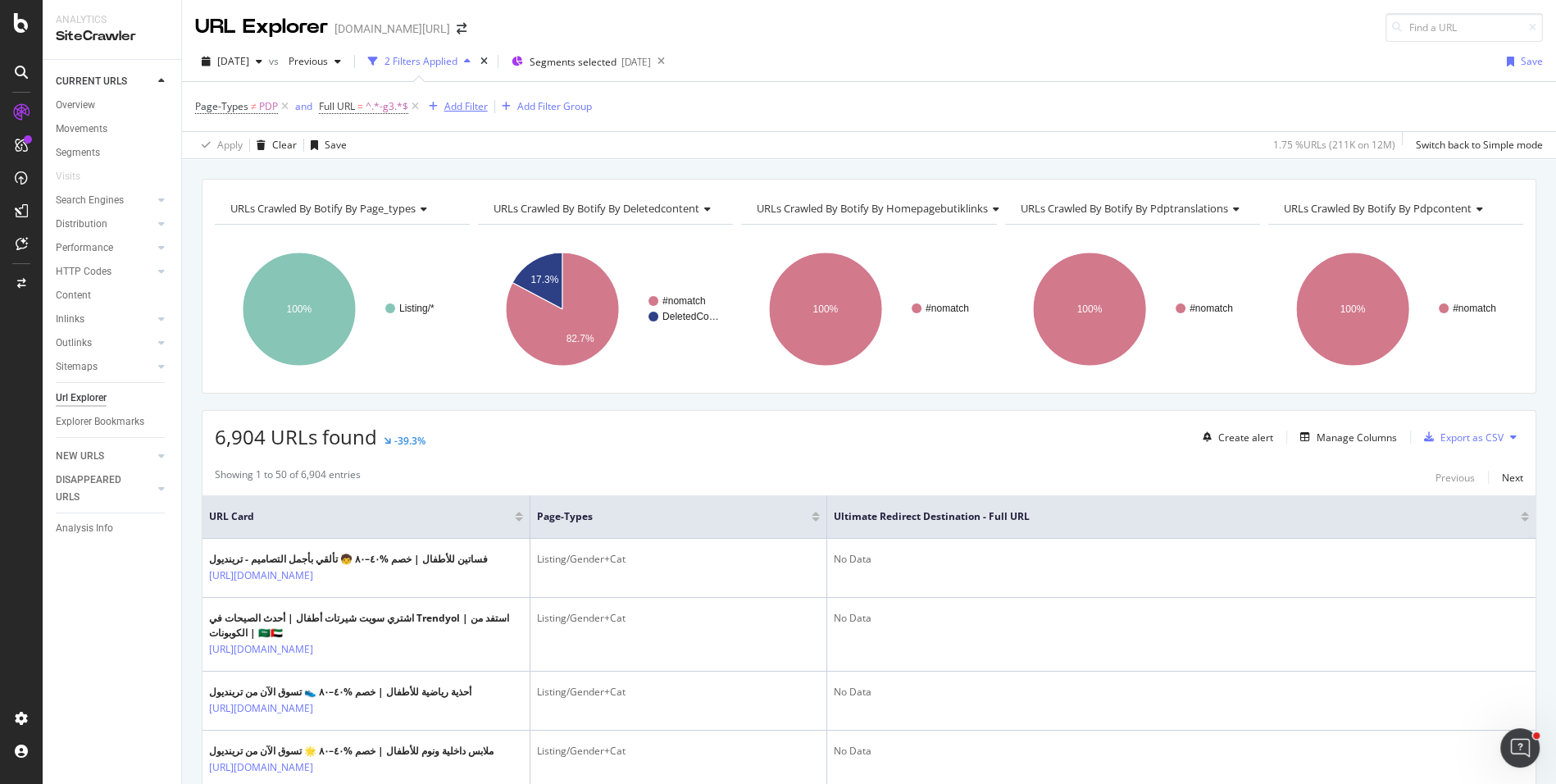
click at [458, 99] on div "Add Filter" at bounding box center [466, 106] width 43 height 14
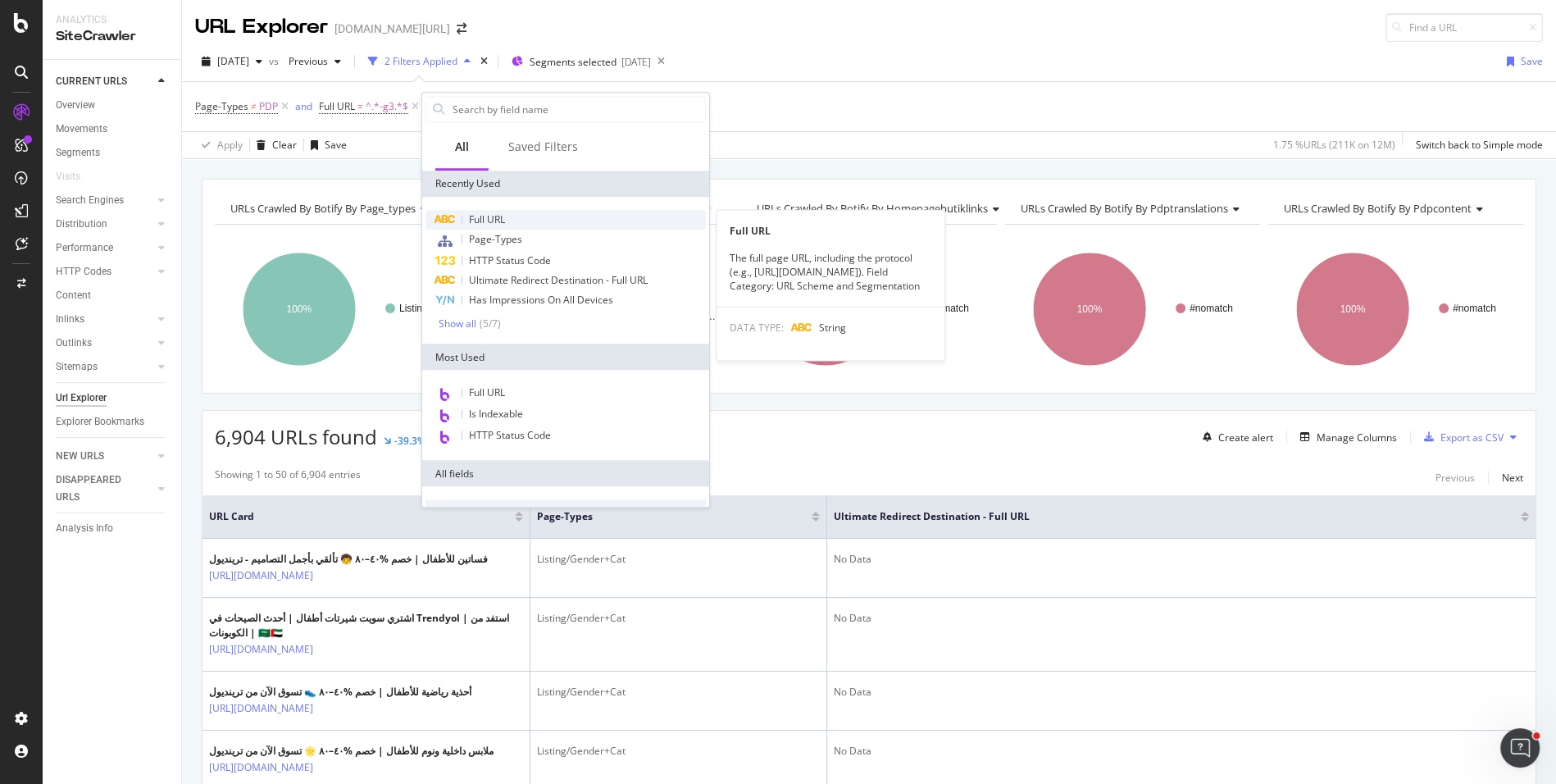
click at [490, 212] on span "Full URL" at bounding box center [487, 219] width 36 height 14
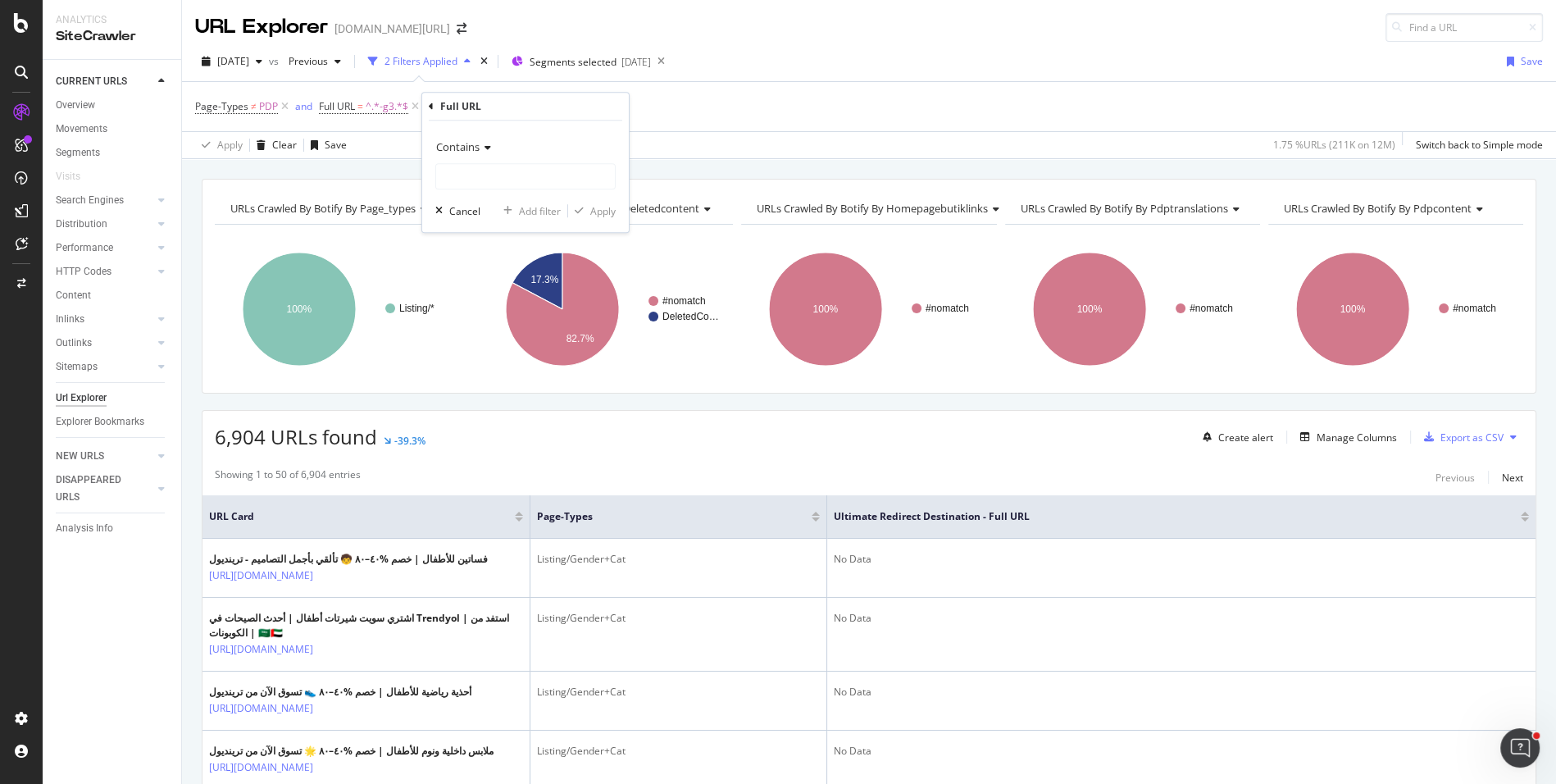
click at [463, 152] on span "Contains" at bounding box center [458, 147] width 43 height 15
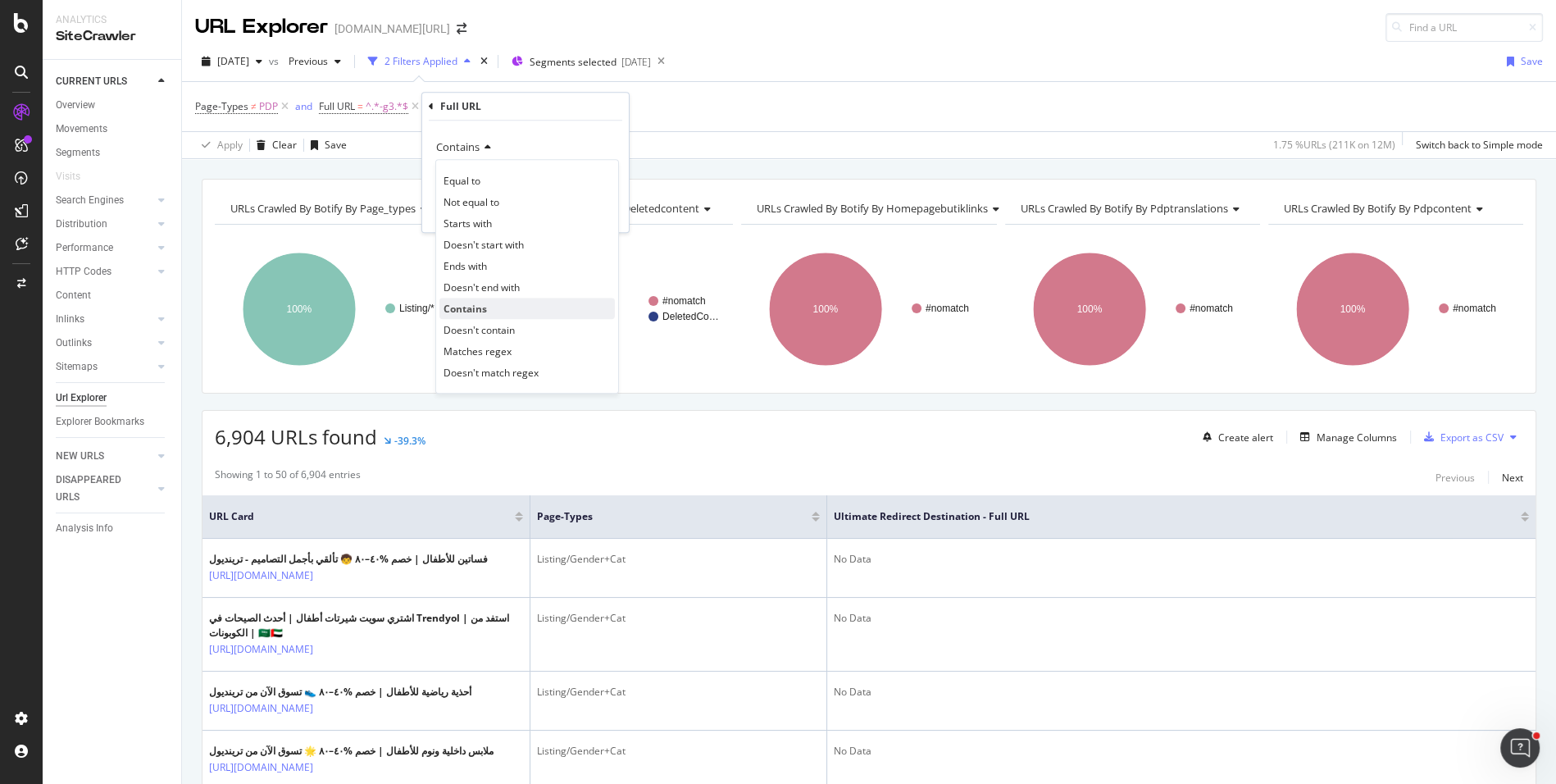
click at [500, 317] on div "Contains" at bounding box center [527, 308] width 176 height 22
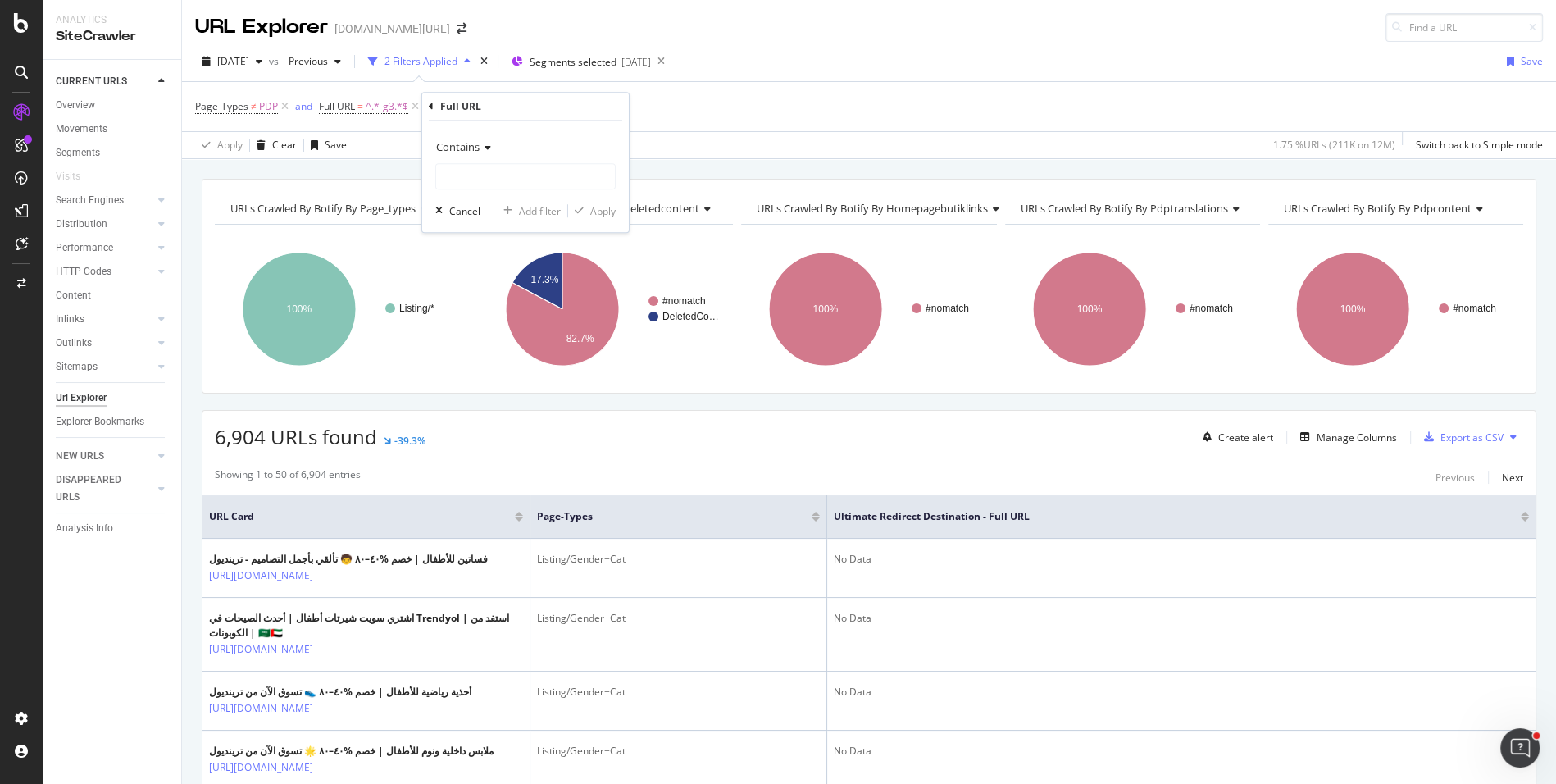
click at [476, 156] on div "Contains" at bounding box center [526, 147] width 181 height 27
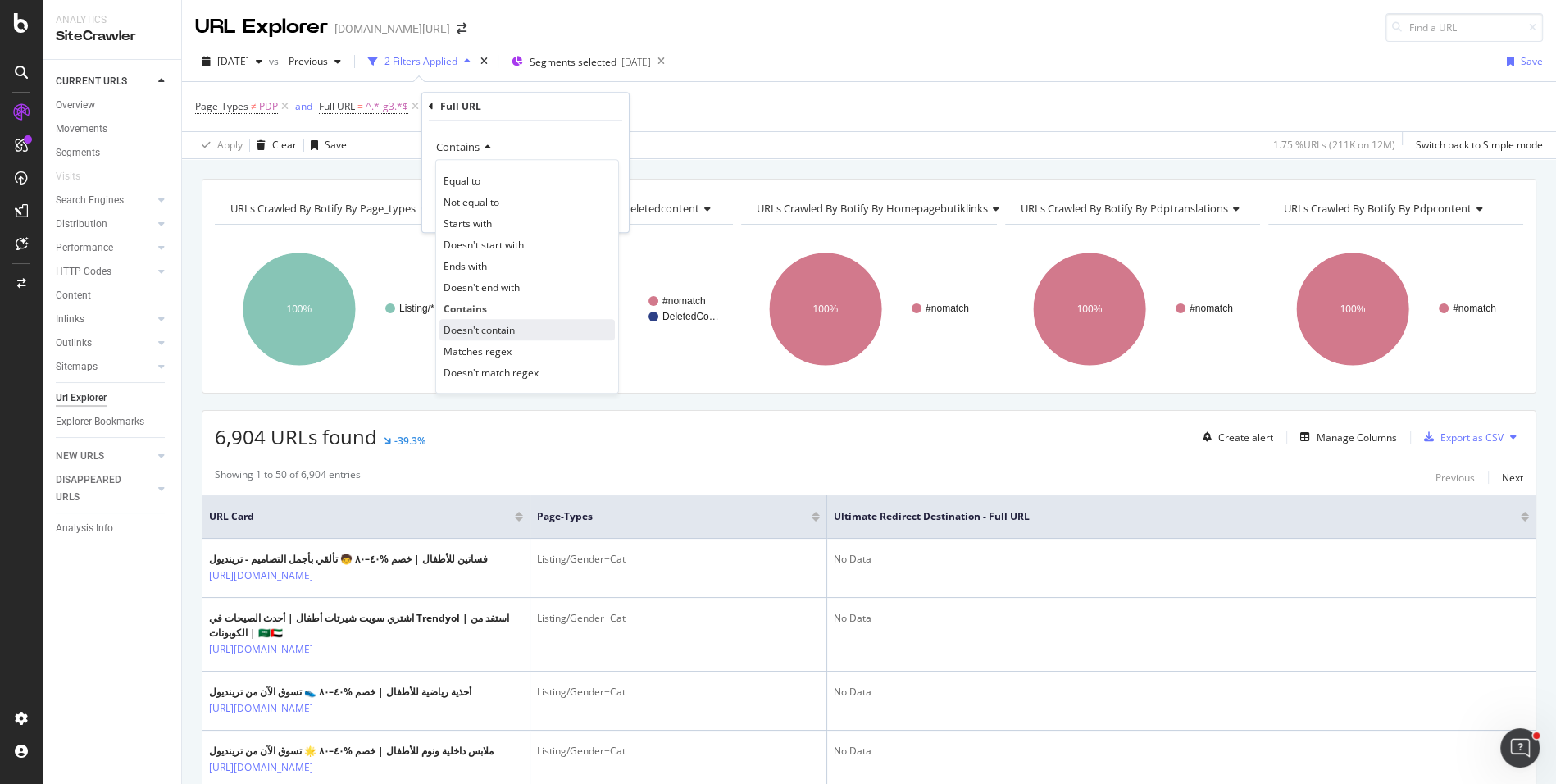
click at [492, 321] on div "Doesn't contain" at bounding box center [527, 330] width 176 height 22
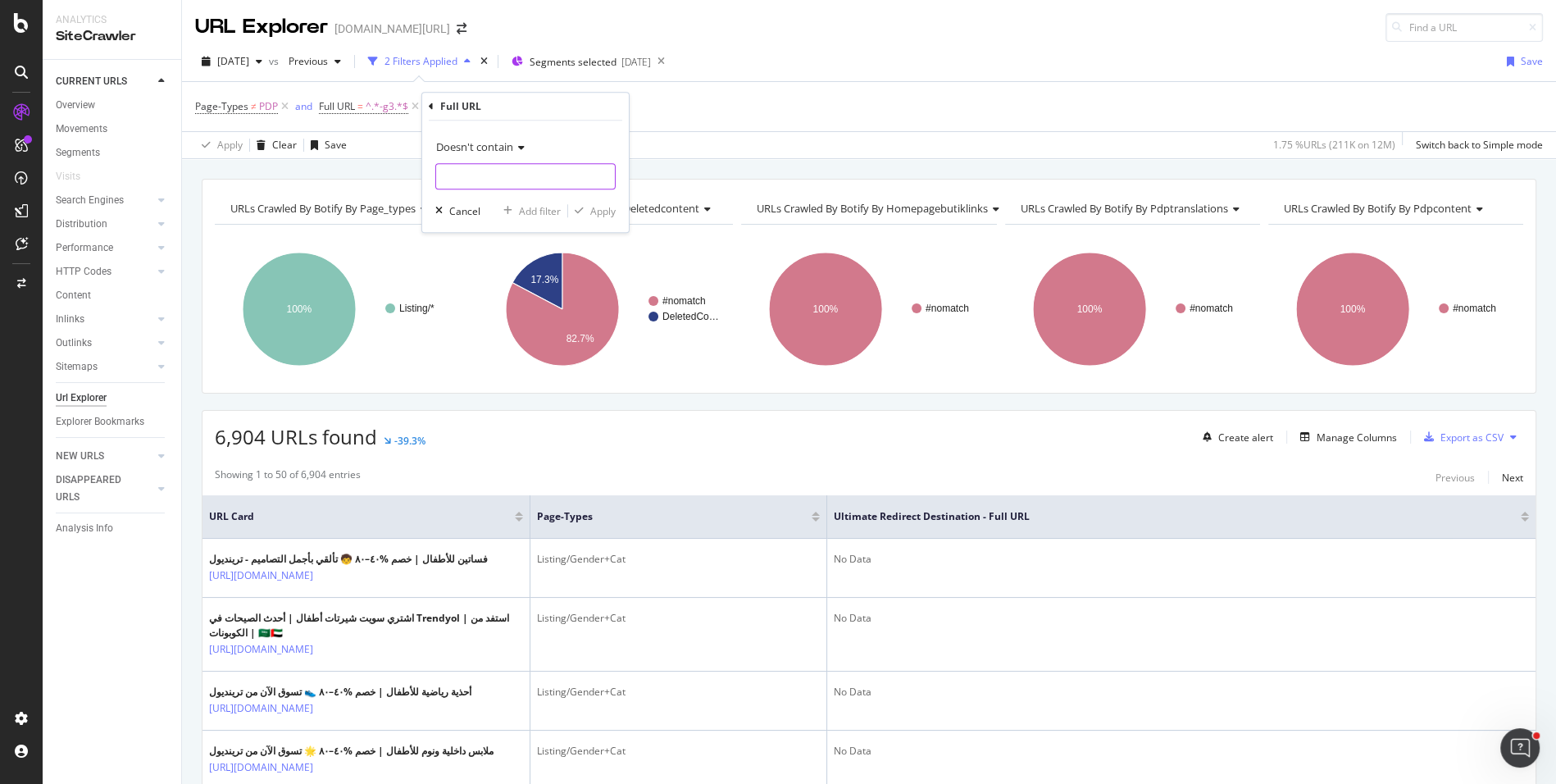
click at [495, 175] on input "text" at bounding box center [526, 177] width 179 height 27
type input "pi="
click at [606, 210] on div "Apply" at bounding box center [603, 211] width 26 height 14
click at [1449, 437] on div "Export as CSV" at bounding box center [1472, 437] width 63 height 14
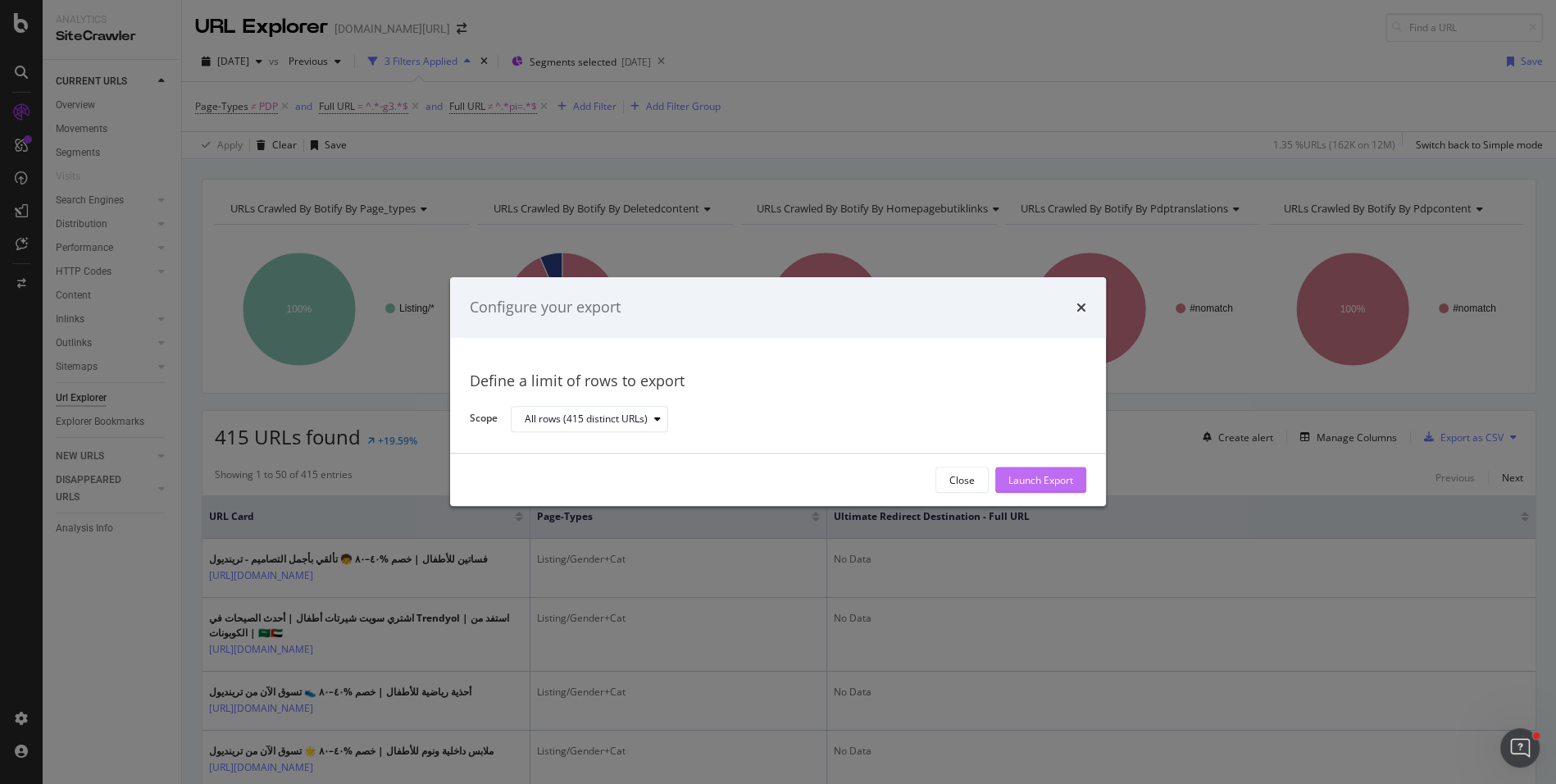
click at [1046, 480] on div "Launch Export" at bounding box center [1041, 480] width 65 height 14
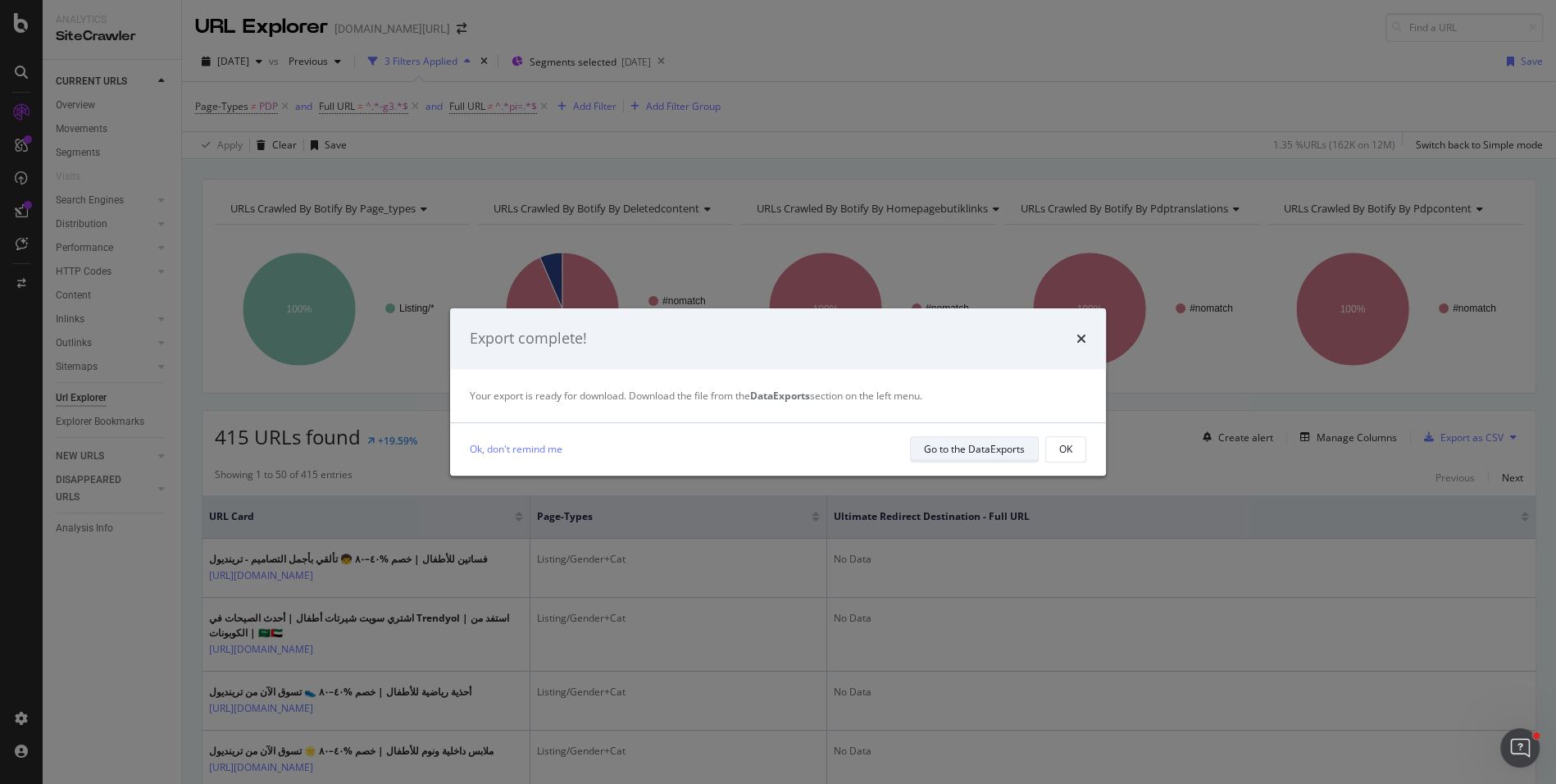
click at [988, 441] on div "Go to the DataExports" at bounding box center [975, 449] width 101 height 23
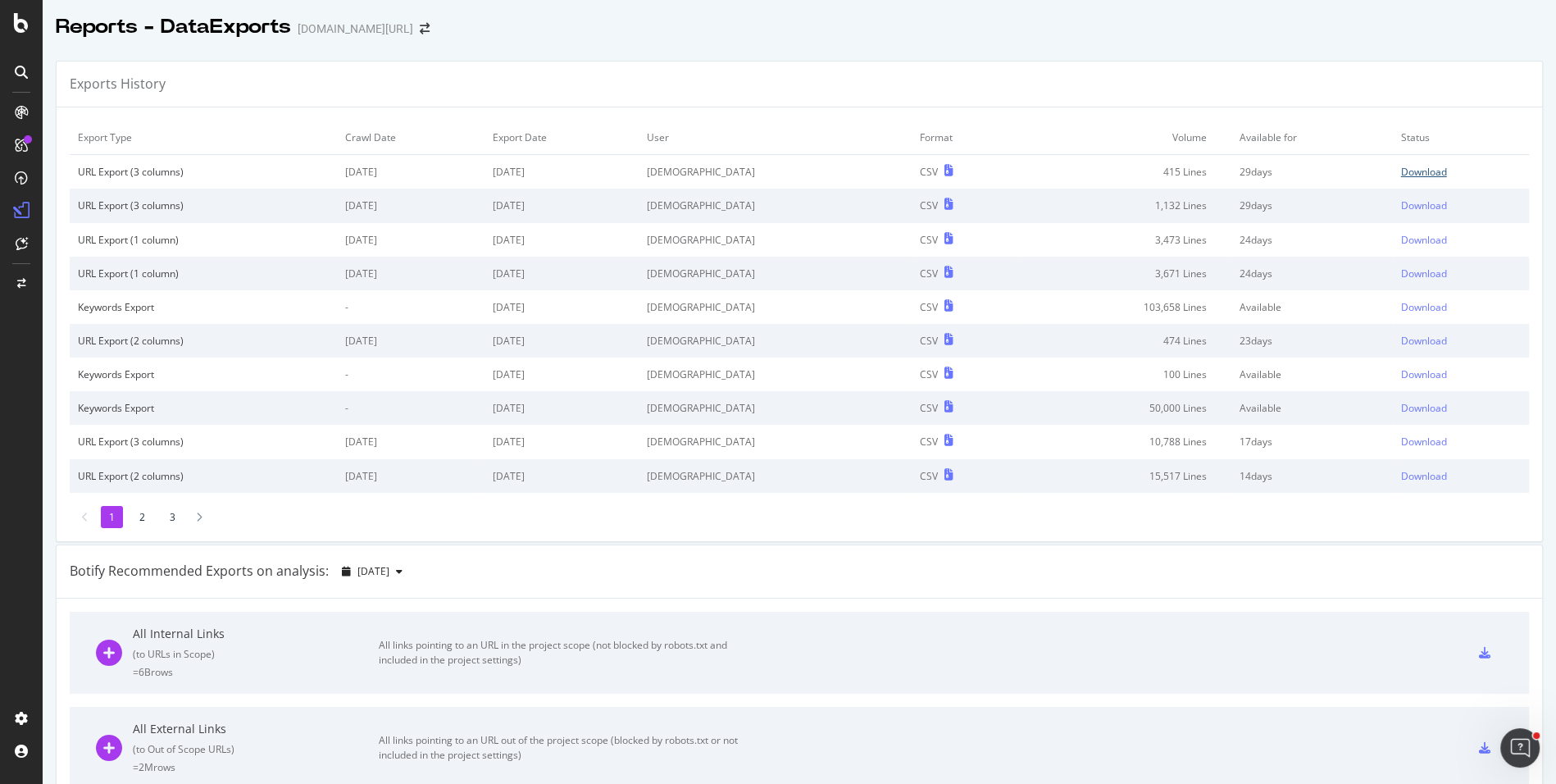
click at [1425, 171] on div "Download" at bounding box center [1423, 172] width 46 height 14
